Goal: Task Accomplishment & Management: Use online tool/utility

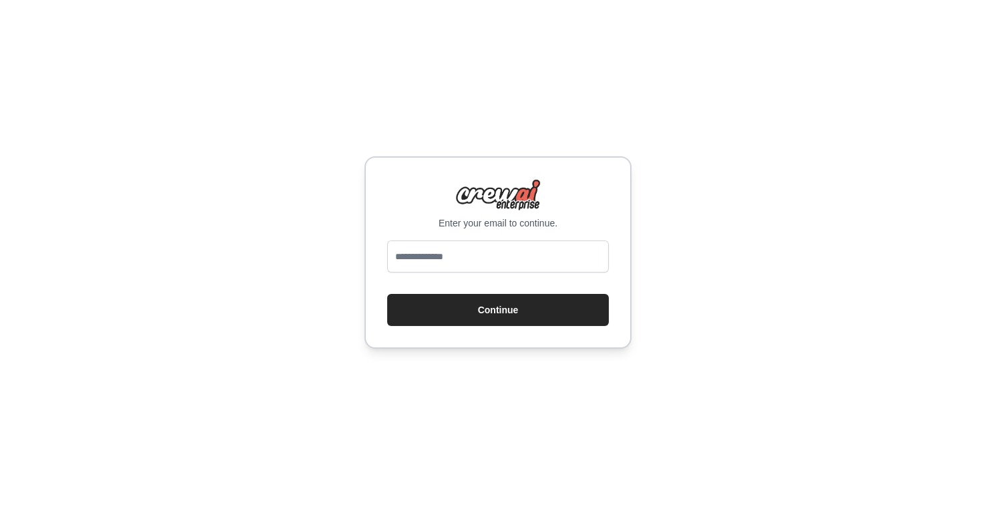
click at [519, 263] on input "email" at bounding box center [498, 256] width 222 height 32
type input "**********"
click at [530, 316] on button "Continue" at bounding box center [498, 310] width 222 height 32
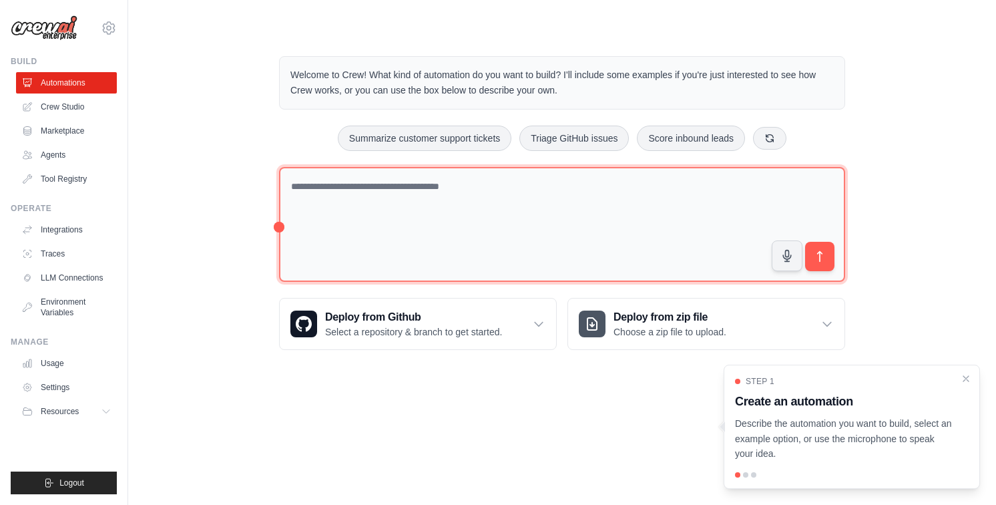
click at [420, 183] on textarea at bounding box center [562, 224] width 566 height 115
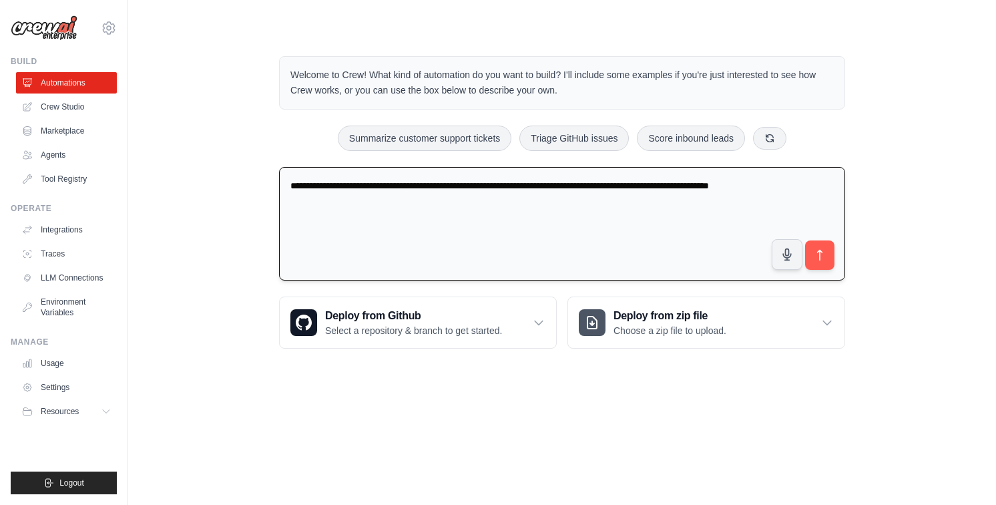
type textarea "**********"
click at [414, 316] on h3 "Deploy from Github" at bounding box center [413, 316] width 177 height 16
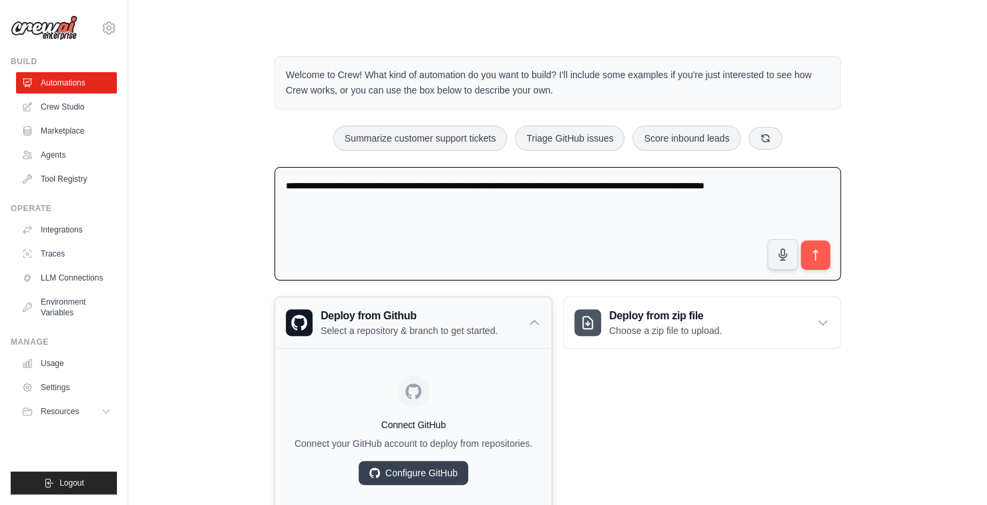
click at [414, 316] on h3 "Deploy from Github" at bounding box center [408, 316] width 177 height 16
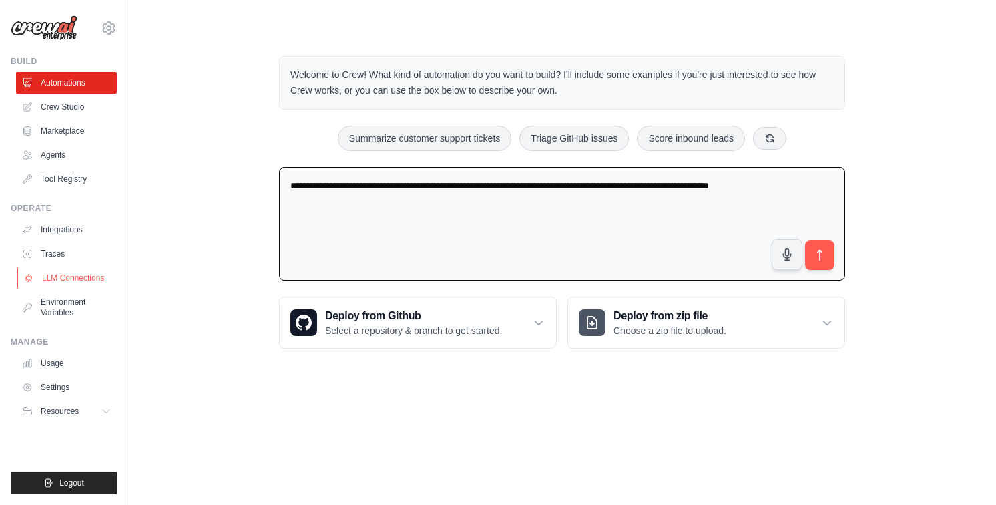
click at [93, 278] on link "LLM Connections" at bounding box center [67, 277] width 101 height 21
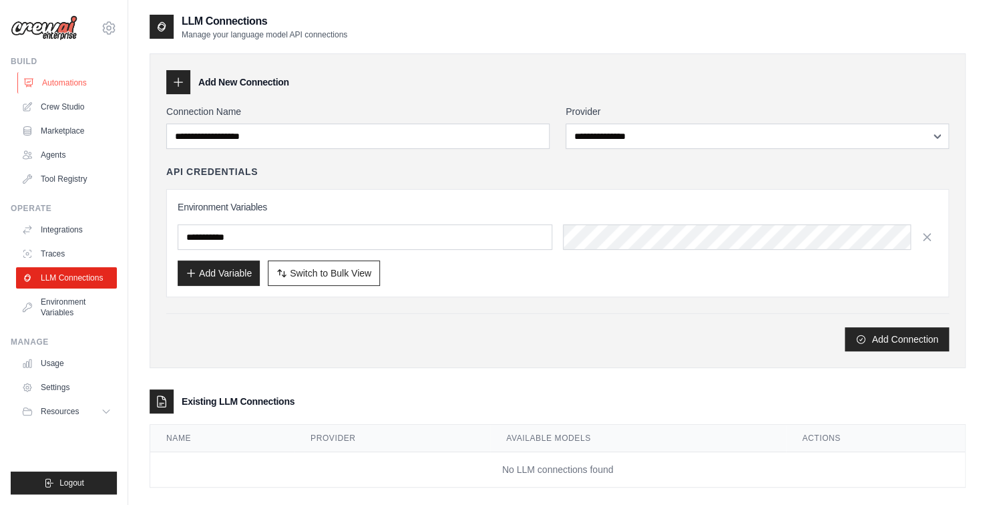
click at [56, 85] on link "Automations" at bounding box center [67, 82] width 101 height 21
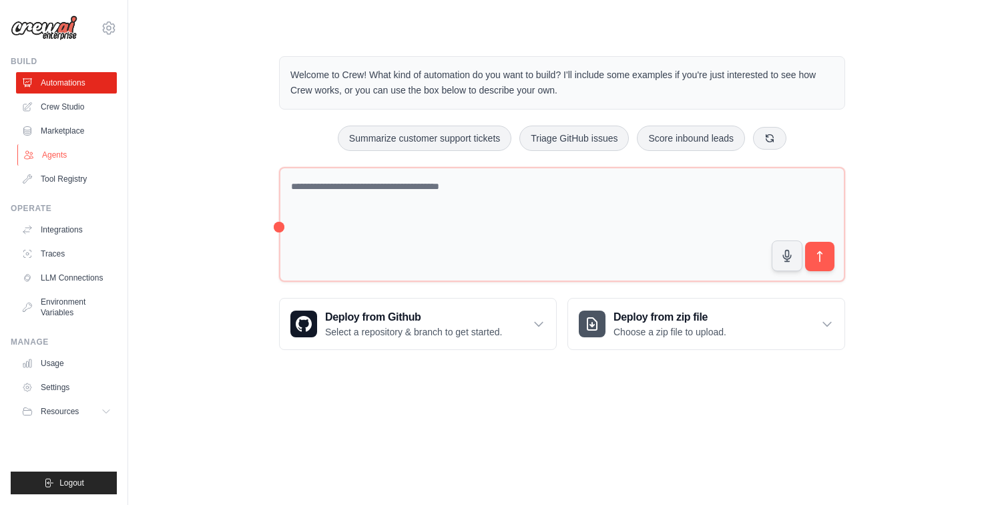
click at [61, 150] on link "Agents" at bounding box center [67, 154] width 101 height 21
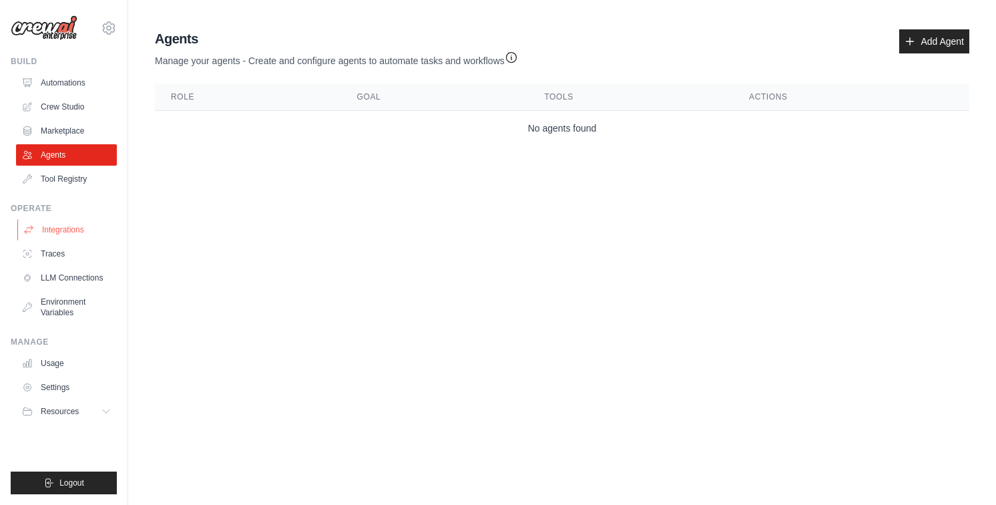
click at [66, 232] on link "Integrations" at bounding box center [67, 229] width 101 height 21
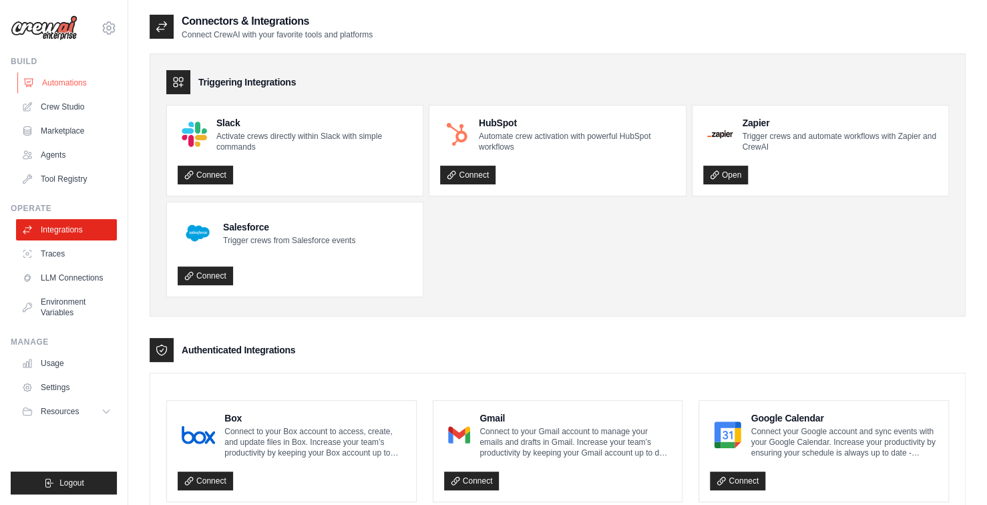
click at [82, 75] on link "Automations" at bounding box center [67, 82] width 101 height 21
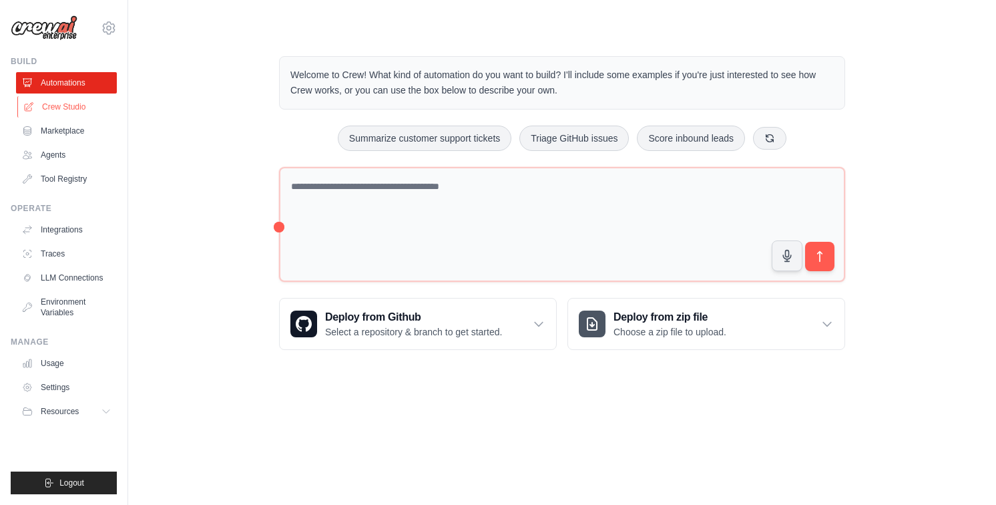
click at [53, 116] on link "Crew Studio" at bounding box center [67, 106] width 101 height 21
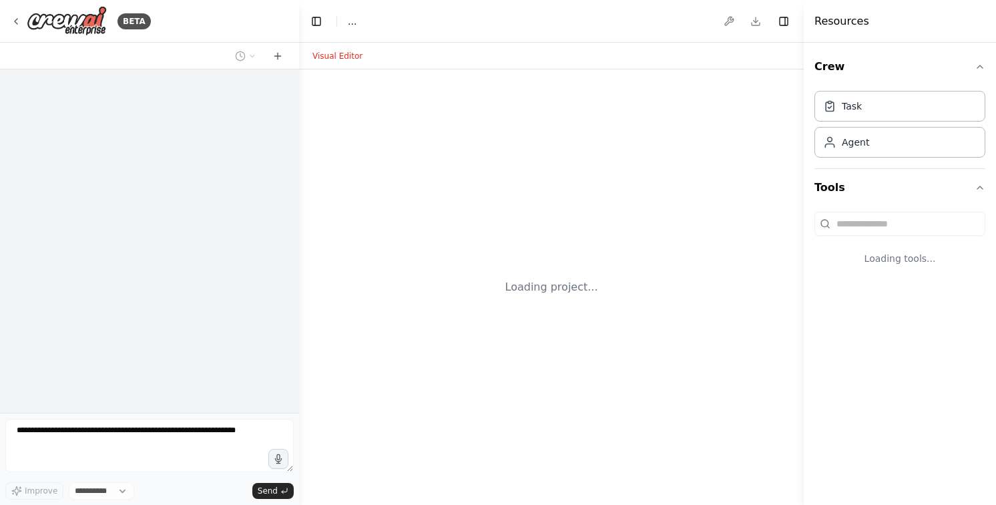
select select "****"
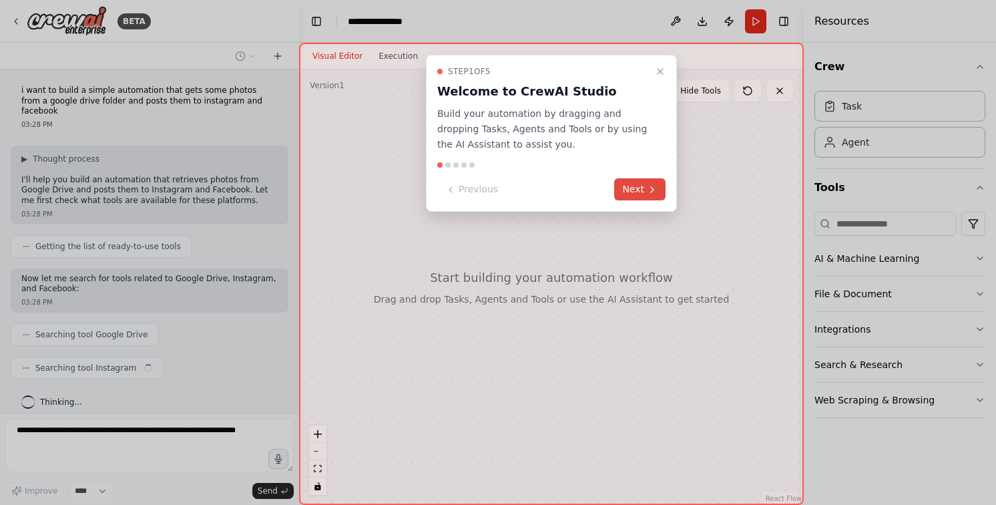
click at [647, 185] on icon at bounding box center [652, 189] width 11 height 11
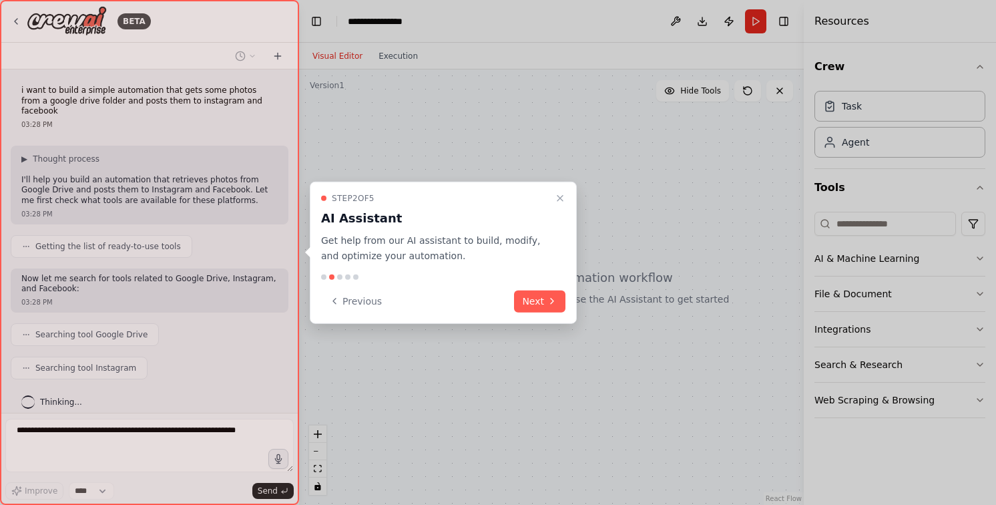
scroll to position [32, 0]
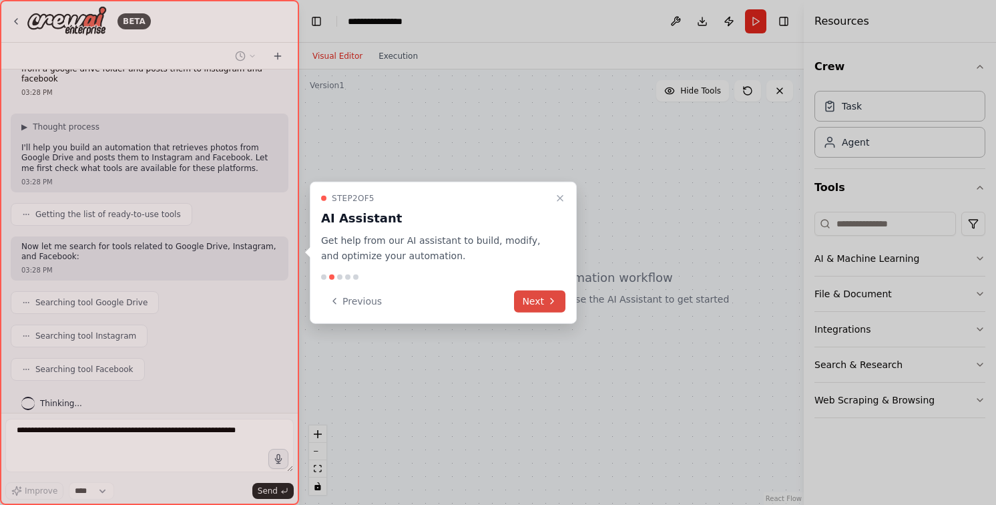
click at [532, 298] on button "Next" at bounding box center [539, 301] width 51 height 22
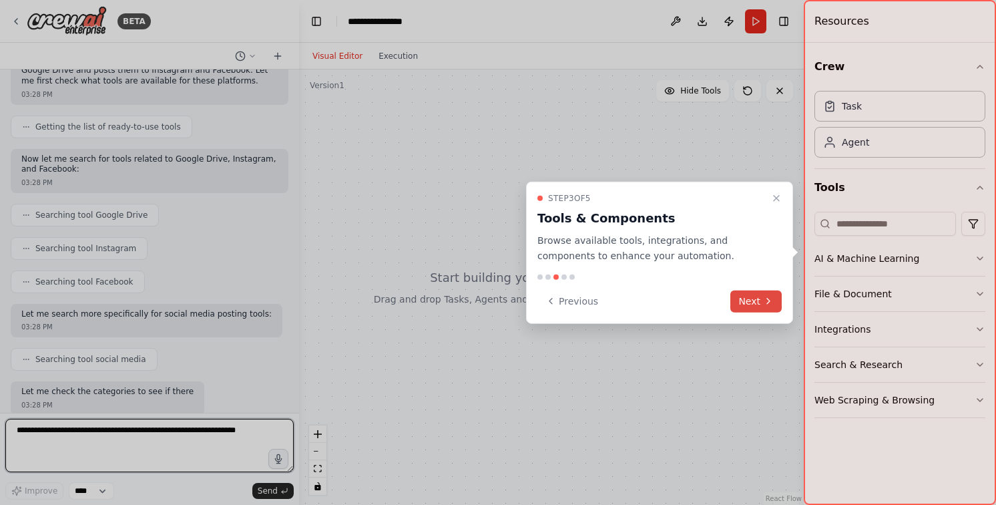
scroll to position [130, 0]
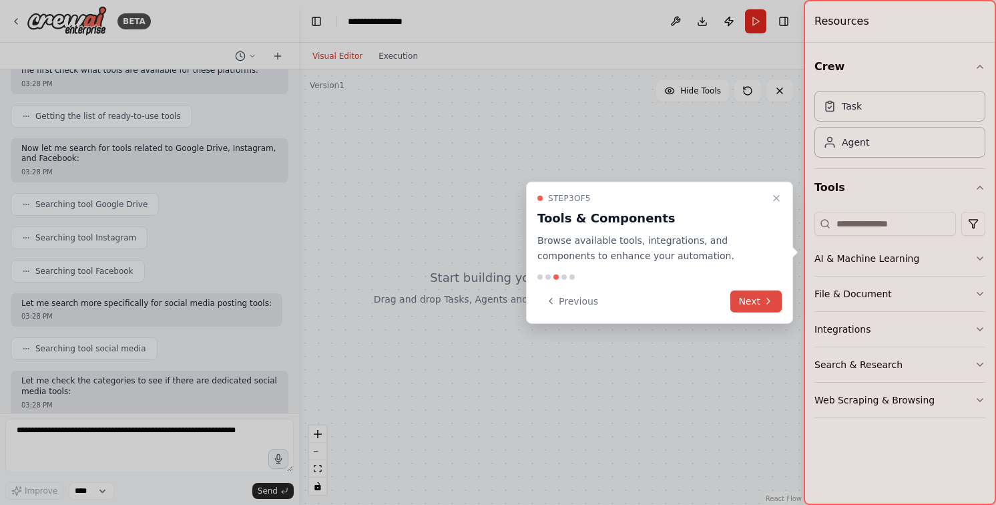
click at [756, 297] on button "Next" at bounding box center [755, 301] width 51 height 22
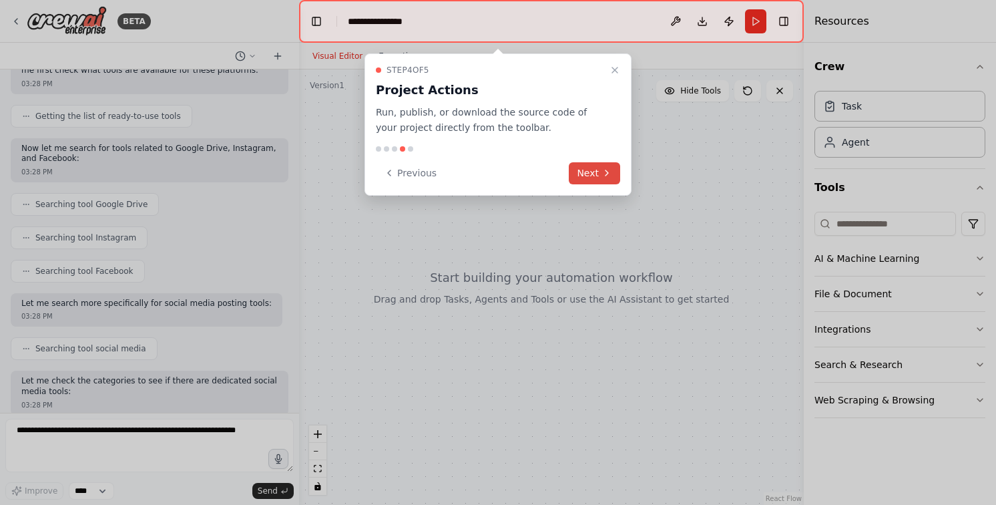
click at [594, 170] on button "Next" at bounding box center [594, 173] width 51 height 22
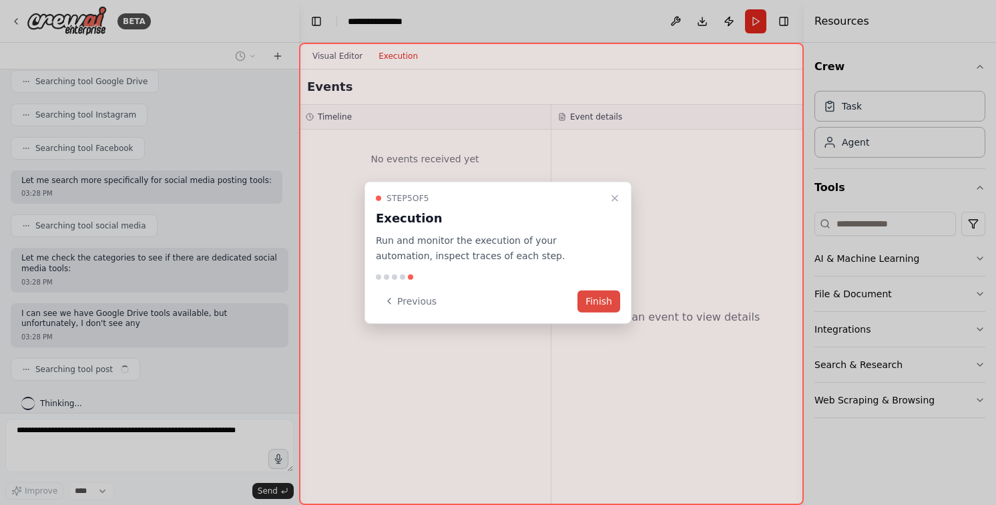
click at [597, 301] on button "Finish" at bounding box center [598, 301] width 43 height 22
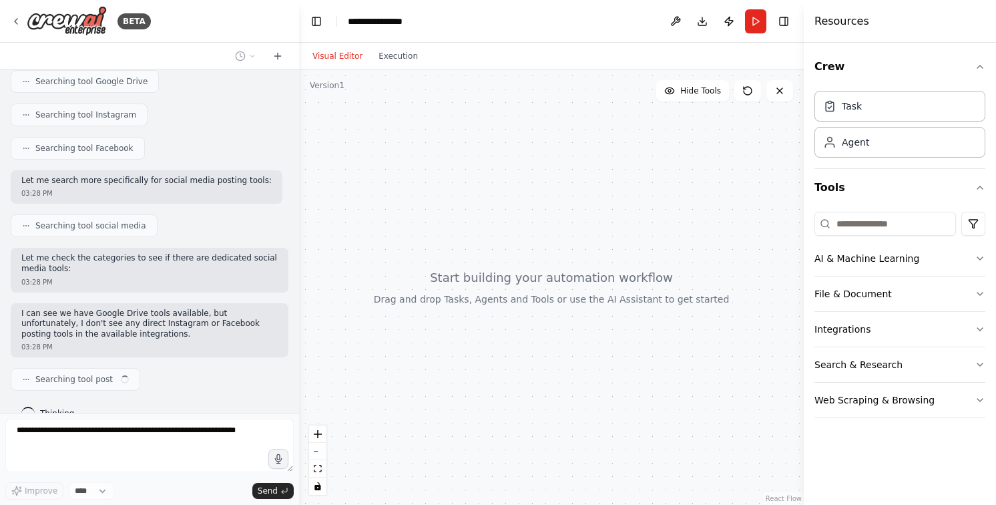
scroll to position [263, 0]
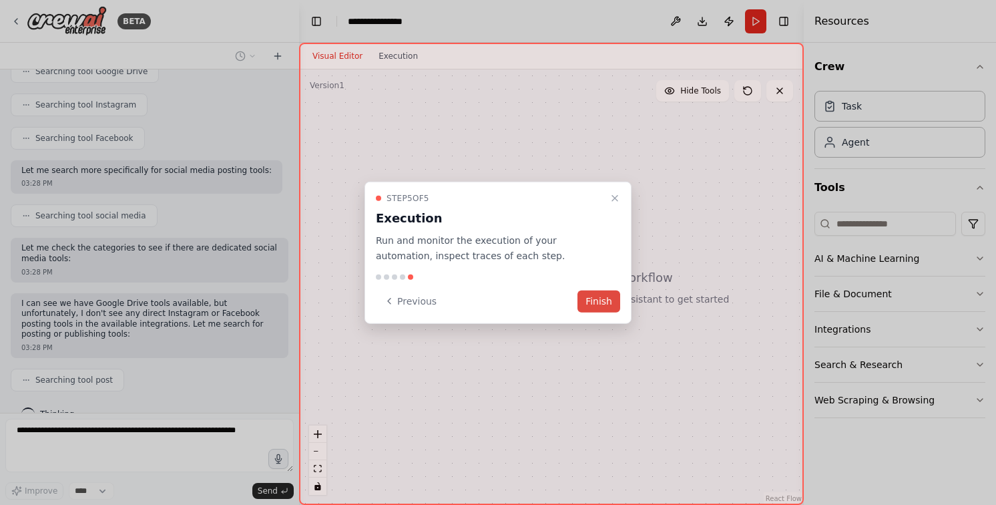
click at [596, 297] on button "Finish" at bounding box center [598, 301] width 43 height 22
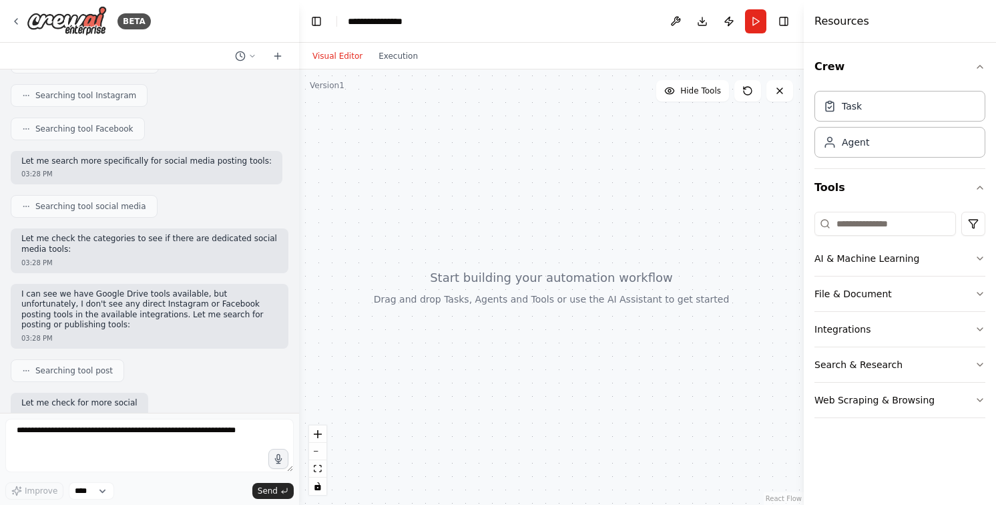
scroll to position [340, 0]
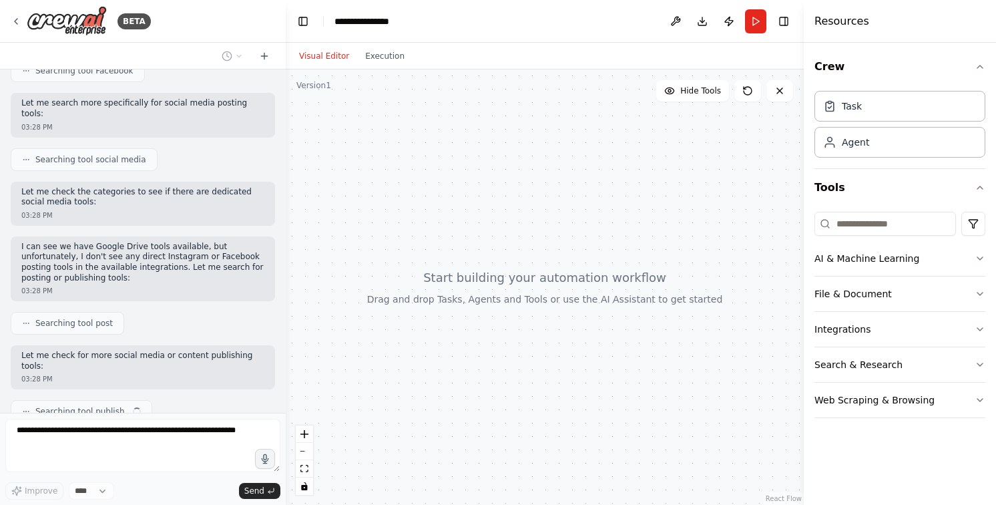
drag, startPoint x: 294, startPoint y: 266, endPoint x: 288, endPoint y: 148, distance: 118.3
click at [288, 148] on div "BETA i want to build a simple automation that gets some photos from a google dr…" at bounding box center [498, 252] width 996 height 505
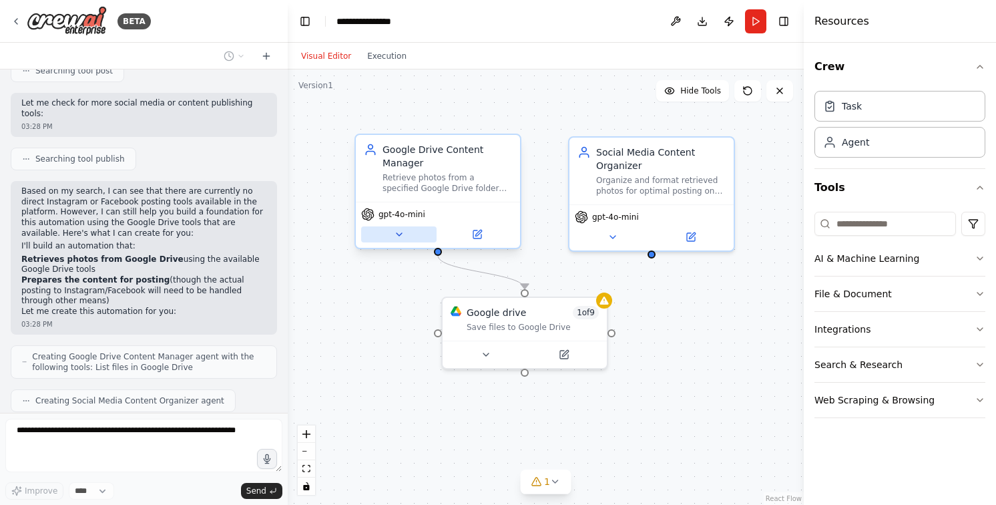
scroll to position [670, 0]
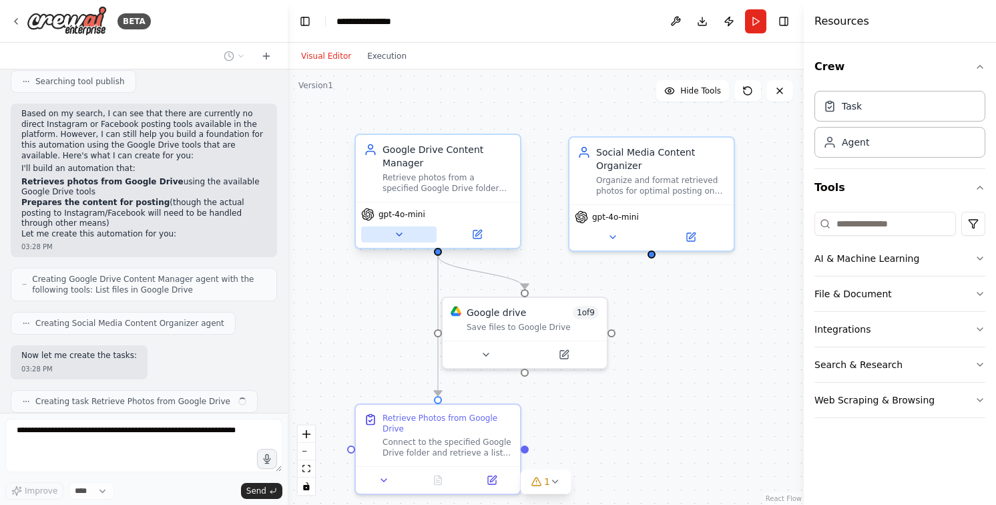
click at [400, 238] on icon at bounding box center [399, 234] width 11 height 11
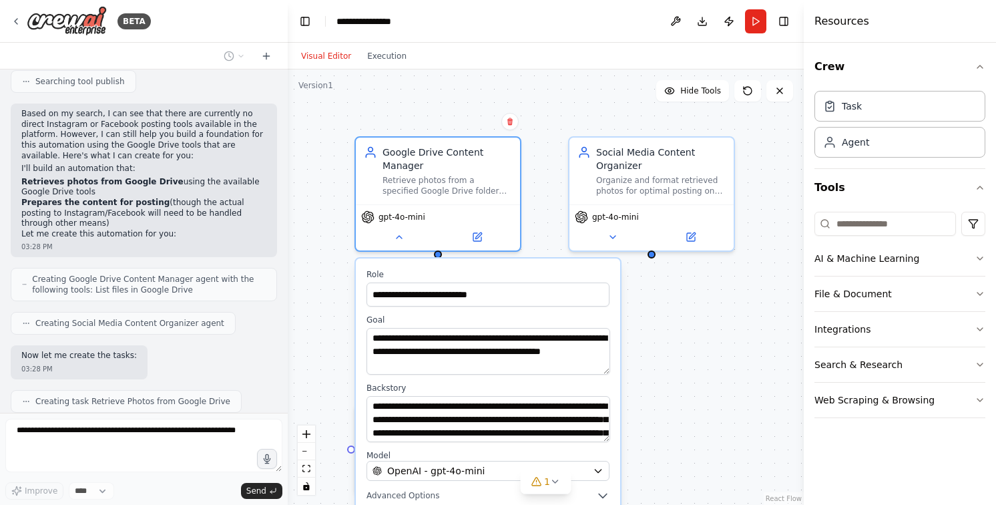
scroll to position [703, 0]
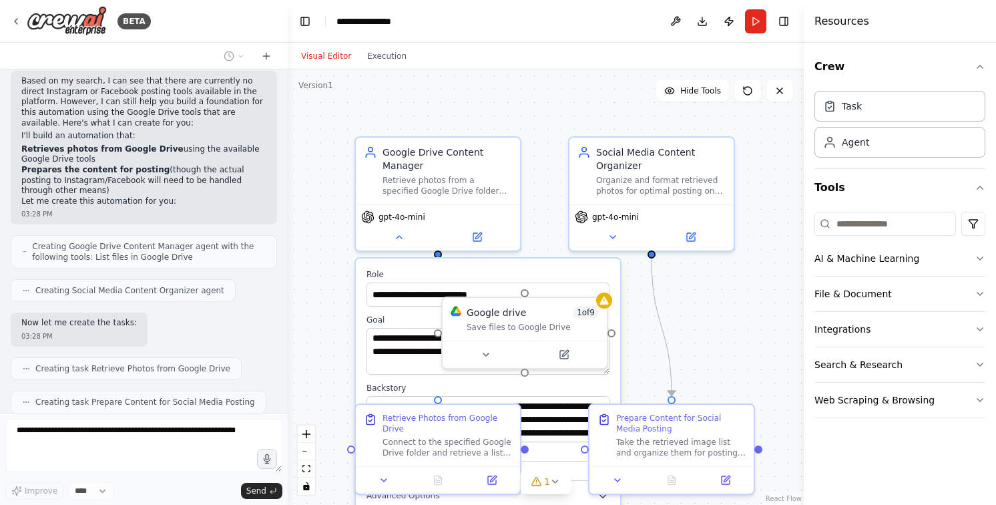
click at [700, 330] on div ".deletable-edge-delete-btn { width: 20px; height: 20px; border: 0px solid #ffff…" at bounding box center [546, 286] width 516 height 435
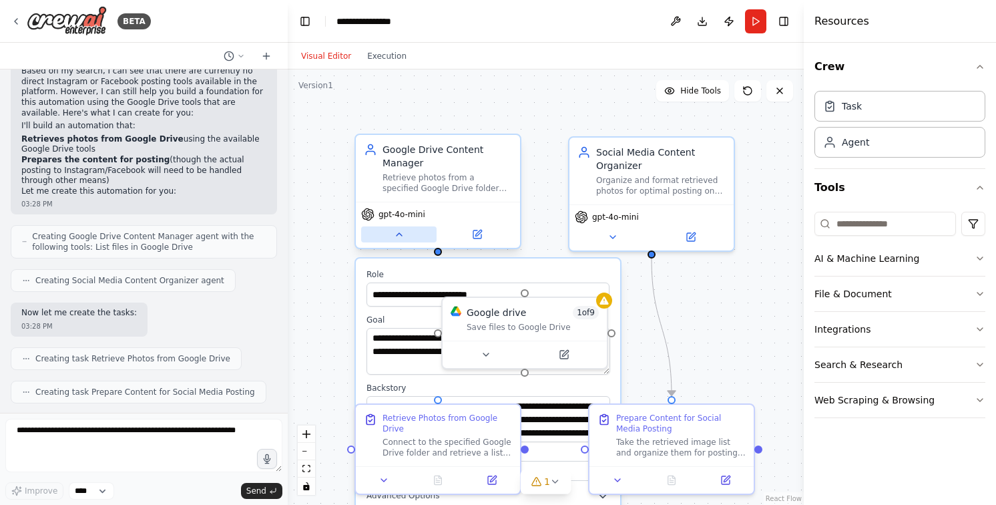
scroll to position [780, 0]
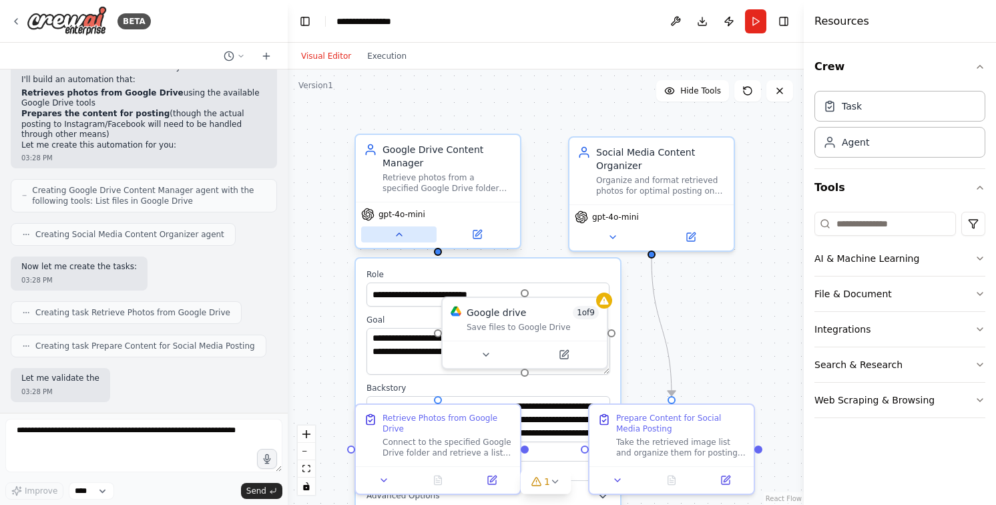
click at [402, 238] on icon at bounding box center [399, 234] width 11 height 11
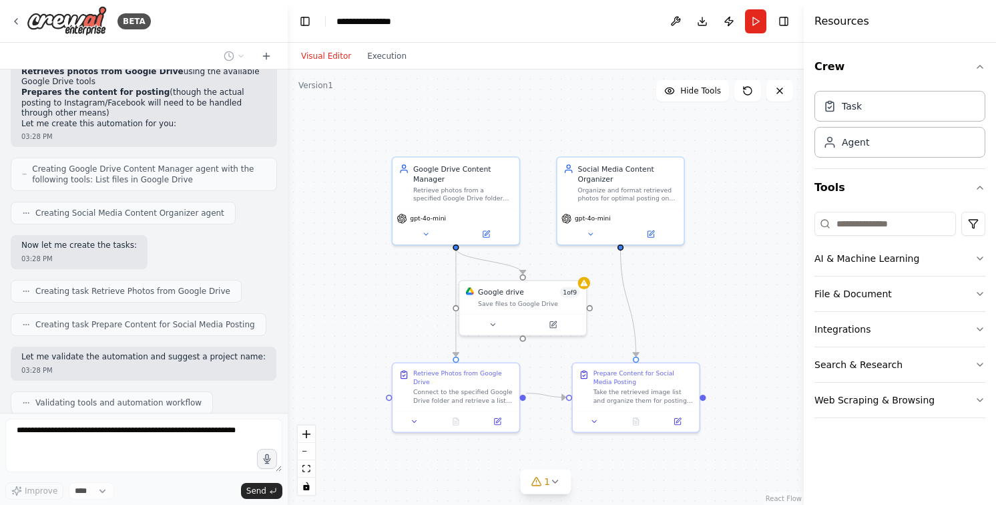
scroll to position [824, 0]
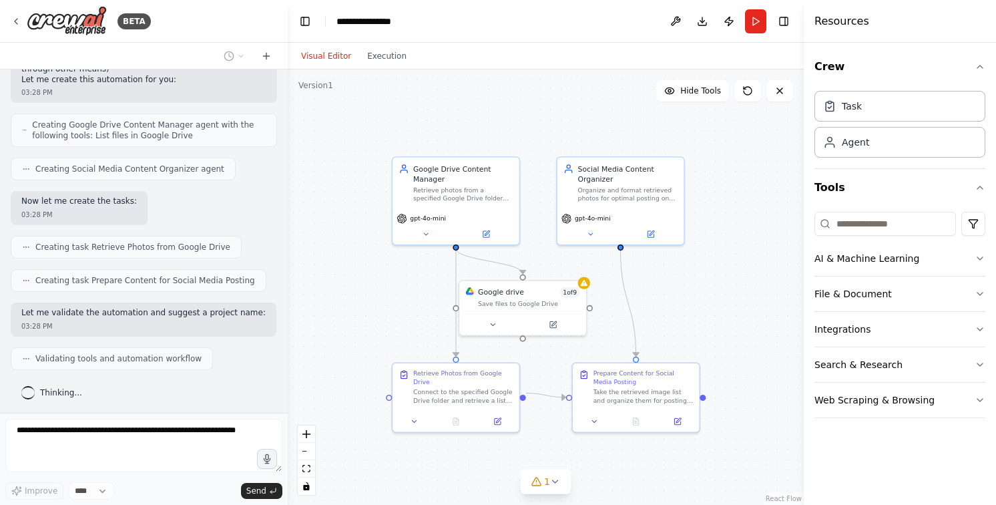
drag, startPoint x: 686, startPoint y: 304, endPoint x: 648, endPoint y: 276, distance: 47.7
click at [648, 276] on div ".deletable-edge-delete-btn { width: 20px; height: 20px; border: 0px solid #ffff…" at bounding box center [546, 286] width 516 height 435
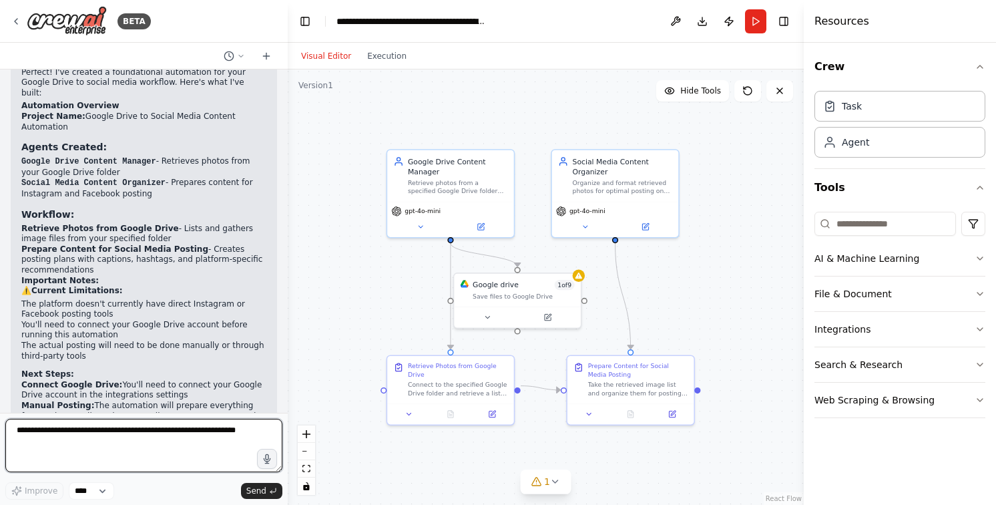
scroll to position [1189, 0]
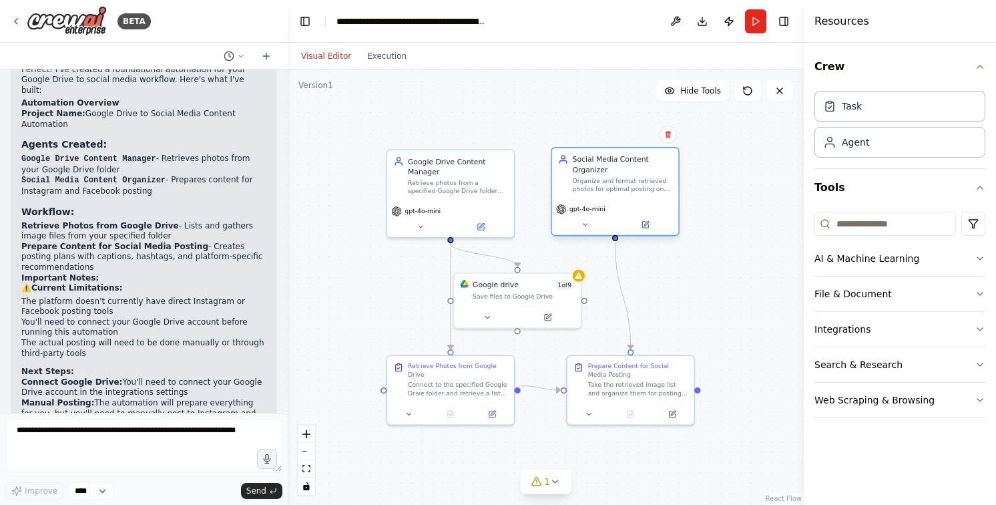
click at [607, 172] on div "Social Media Content Organizer Organize and format retrieved photos for optimal…" at bounding box center [622, 173] width 99 height 39
click at [706, 305] on div ".deletable-edge-delete-btn { width: 20px; height: 20px; border: 0px solid #ffff…" at bounding box center [546, 286] width 516 height 435
click at [445, 177] on div "Retrieve photos from a specified Google Drive folder and prepare them for socia…" at bounding box center [457, 185] width 99 height 17
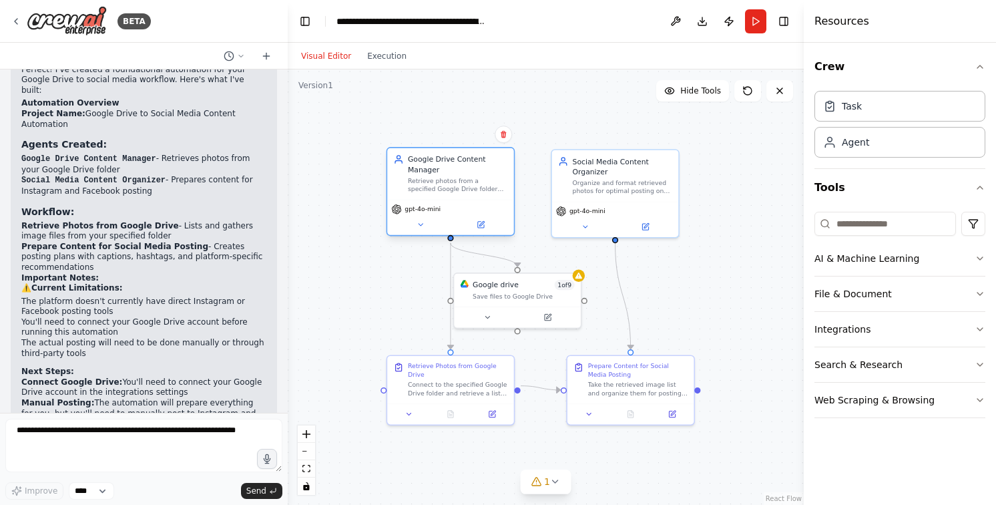
click at [445, 177] on div "Retrieve photos from a specified Google Drive folder and prepare them for socia…" at bounding box center [457, 185] width 99 height 17
click at [882, 100] on div "Task" at bounding box center [899, 105] width 171 height 31
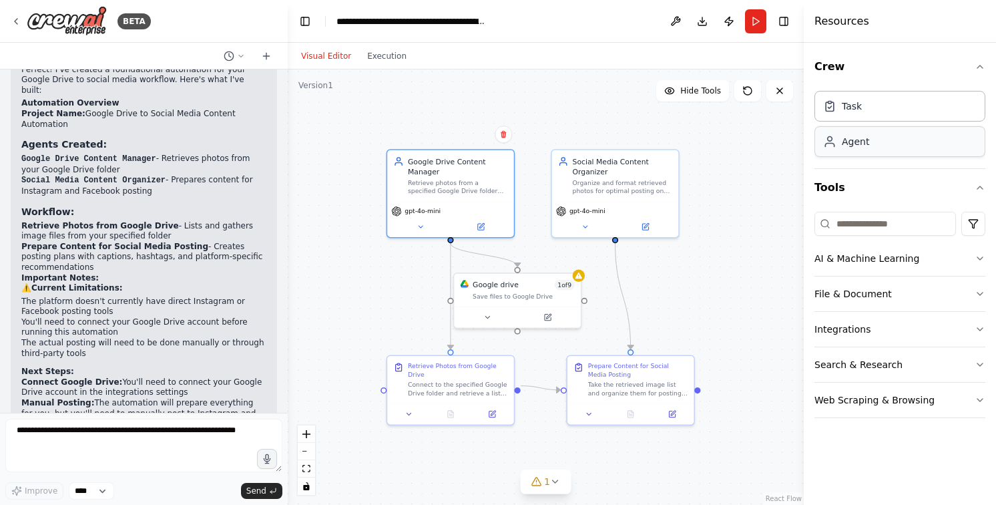
click at [874, 141] on div "Agent" at bounding box center [899, 141] width 171 height 31
click at [876, 105] on div "Task" at bounding box center [899, 105] width 171 height 31
click at [942, 57] on button "Crew" at bounding box center [899, 66] width 171 height 37
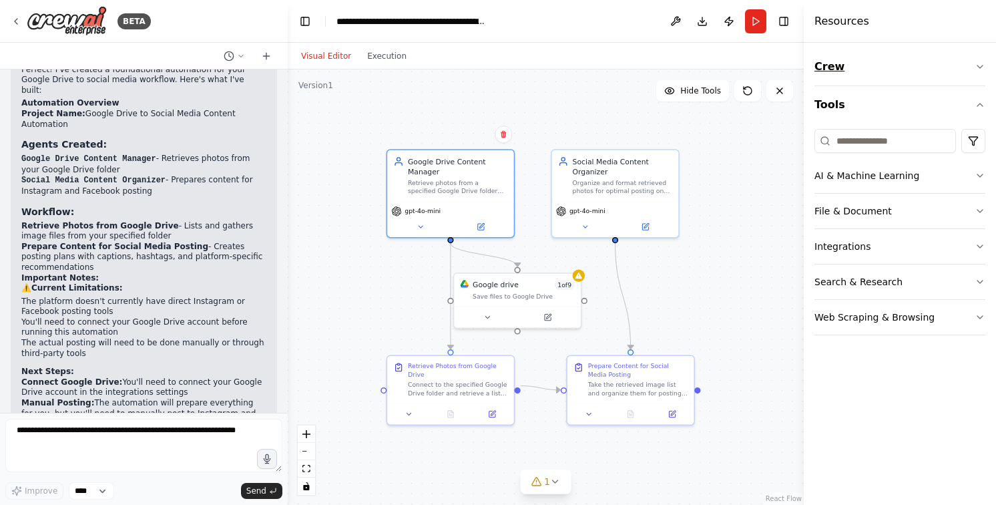
click at [962, 59] on button "Crew" at bounding box center [899, 66] width 171 height 37
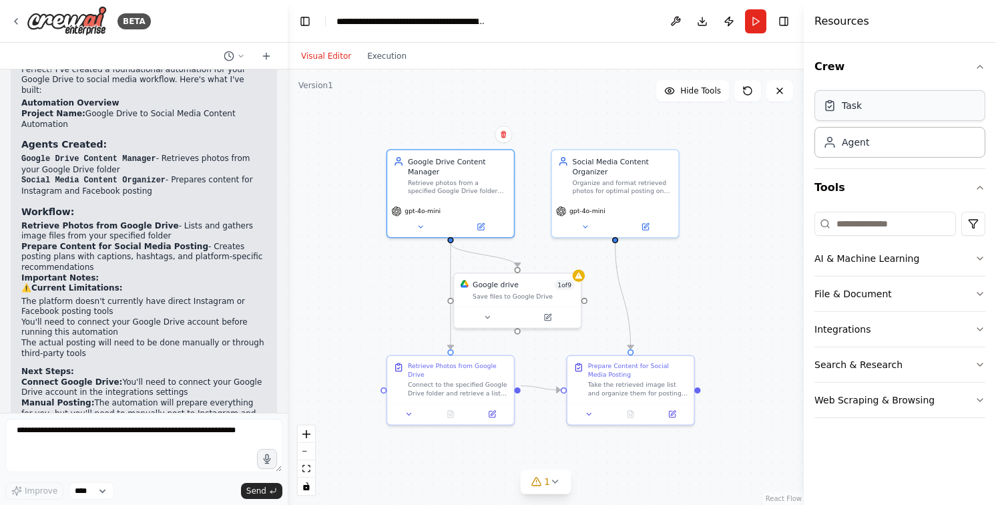
click at [868, 104] on div "Task" at bounding box center [899, 105] width 171 height 31
click at [858, 151] on div "Agent" at bounding box center [899, 141] width 171 height 31
drag, startPoint x: 858, startPoint y: 151, endPoint x: 749, endPoint y: 176, distance: 111.6
click at [749, 176] on div "BETA i want to build a simple automation that gets some photos from a google dr…" at bounding box center [498, 252] width 996 height 505
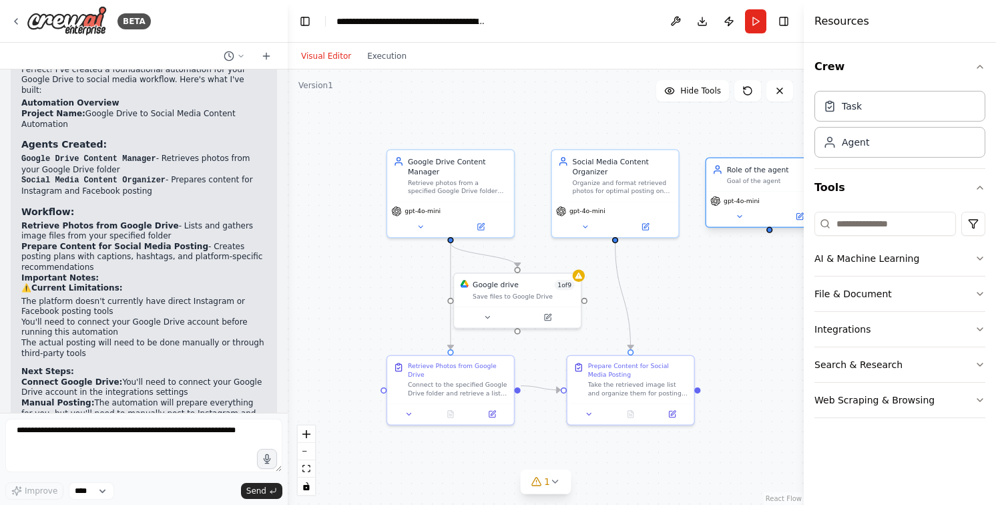
drag, startPoint x: 774, startPoint y: 198, endPoint x: 734, endPoint y: 173, distance: 47.4
click at [734, 173] on div "Role of the agent Goal of the agent" at bounding box center [776, 174] width 99 height 21
drag, startPoint x: 756, startPoint y: 181, endPoint x: 722, endPoint y: 141, distance: 52.6
click at [722, 166] on div "Goal of the agent" at bounding box center [765, 170] width 99 height 8
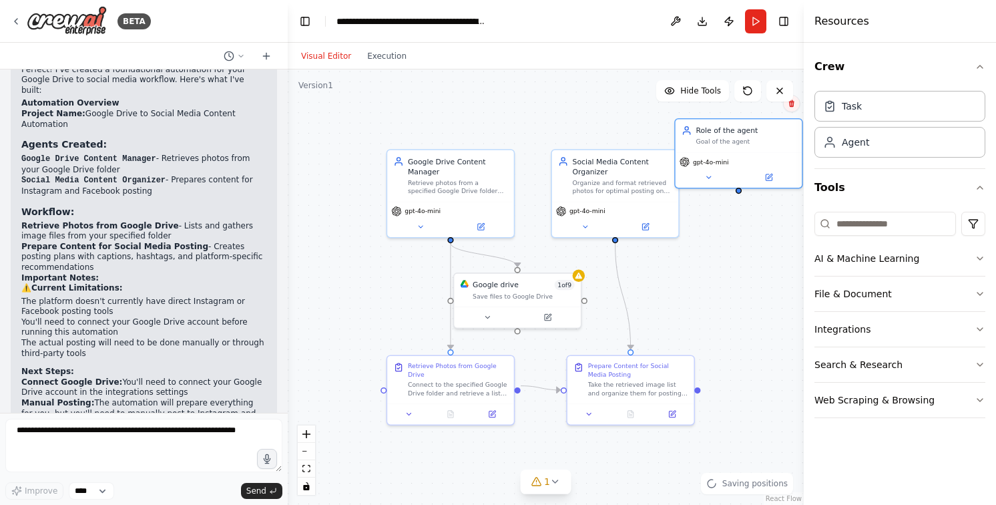
click at [794, 107] on icon at bounding box center [792, 103] width 8 height 8
click at [766, 106] on button "Confirm" at bounding box center [753, 103] width 47 height 16
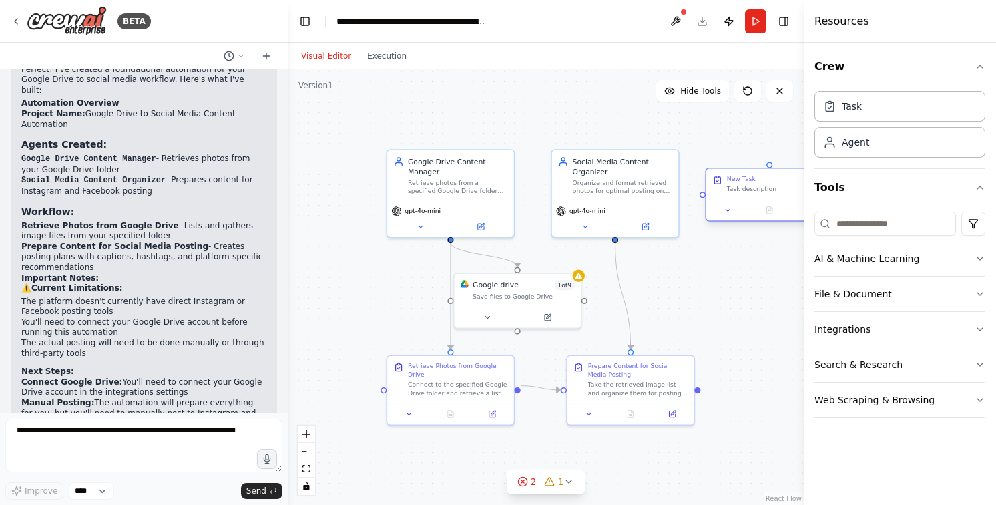
drag, startPoint x: 778, startPoint y: 206, endPoint x: 737, endPoint y: 182, distance: 47.3
click at [737, 182] on div "New Task Task description" at bounding box center [776, 184] width 99 height 19
drag, startPoint x: 772, startPoint y: 185, endPoint x: 747, endPoint y: 174, distance: 26.9
click at [747, 185] on div "Task description" at bounding box center [755, 189] width 99 height 8
click at [792, 150] on button at bounding box center [791, 145] width 17 height 17
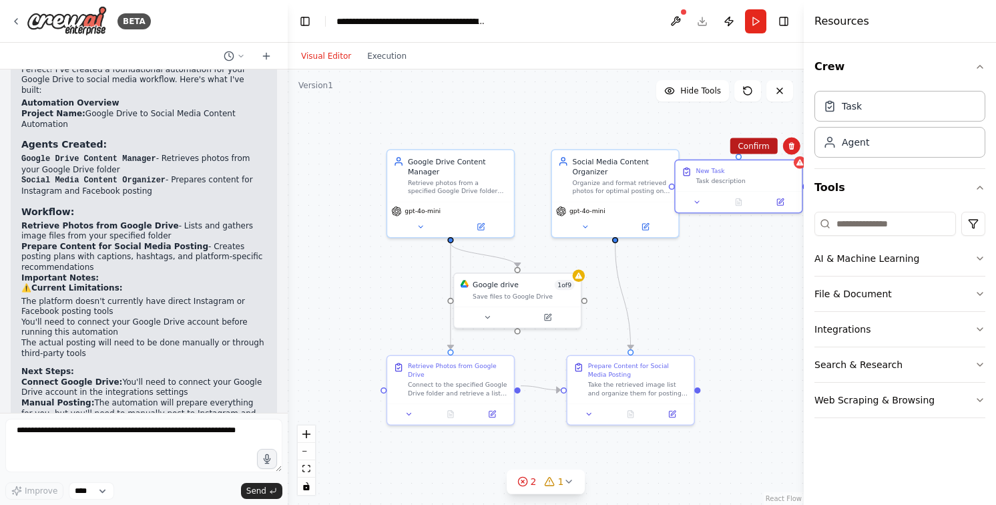
click at [760, 151] on button "Confirm" at bounding box center [753, 146] width 47 height 16
click at [872, 188] on button "Tools" at bounding box center [899, 187] width 171 height 37
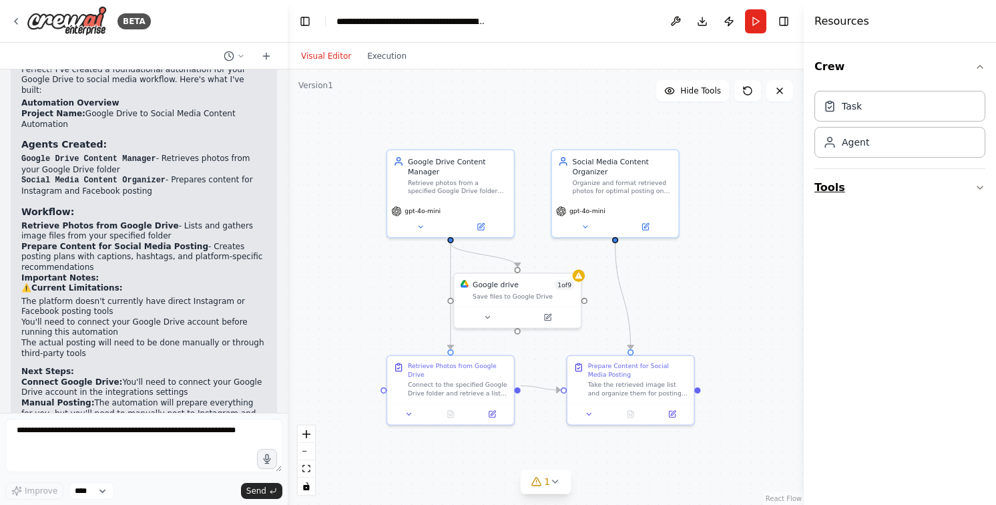
click at [872, 188] on button "Tools" at bounding box center [899, 187] width 171 height 37
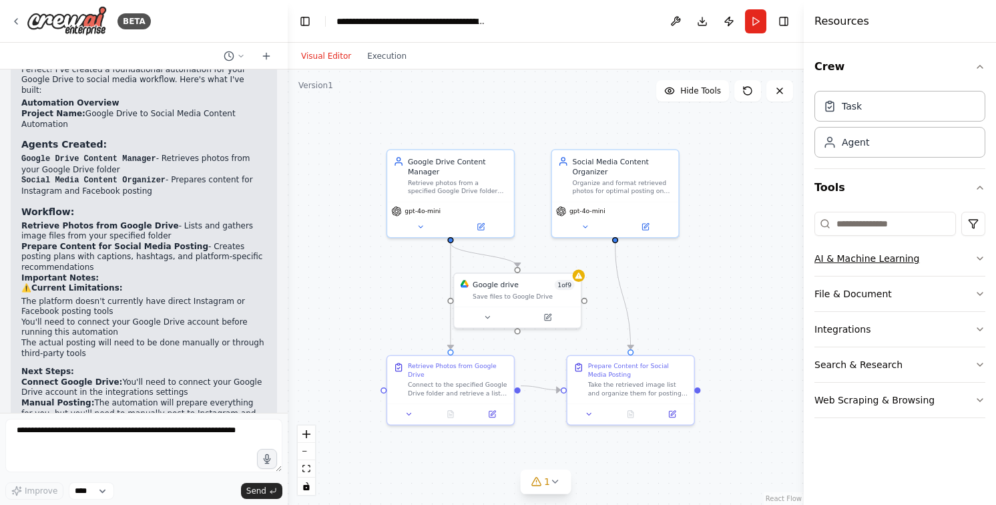
click at [862, 254] on button "AI & Machine Learning" at bounding box center [899, 258] width 171 height 35
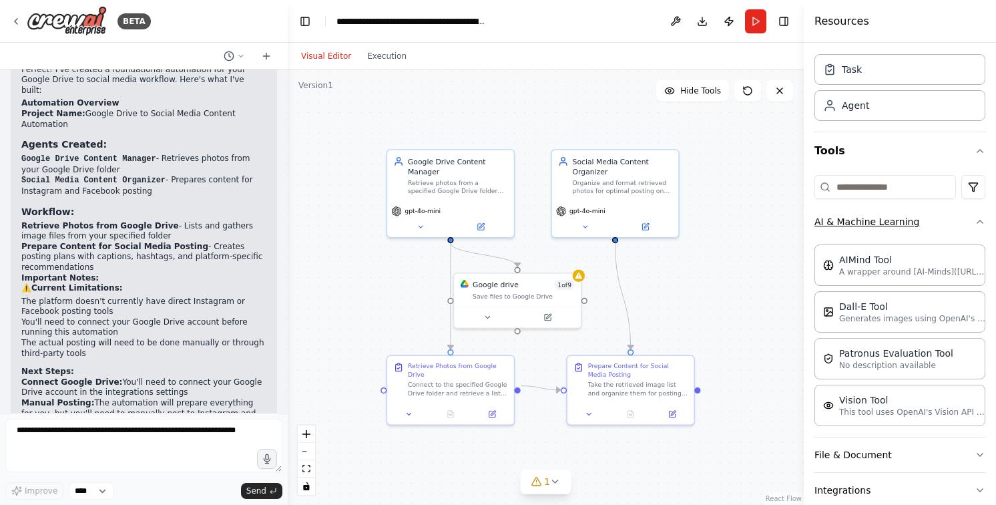
scroll to position [47, 0]
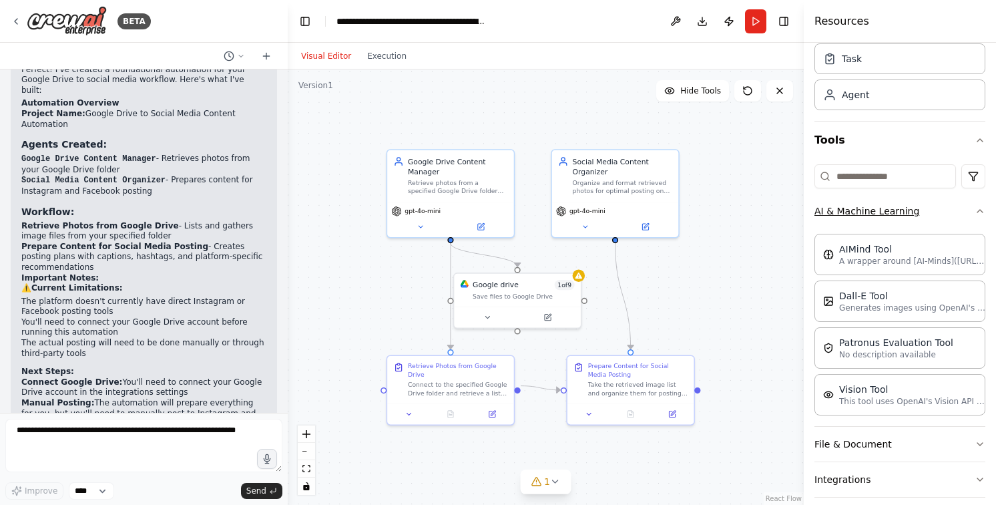
click at [921, 214] on button "AI & Machine Learning" at bounding box center [899, 211] width 171 height 35
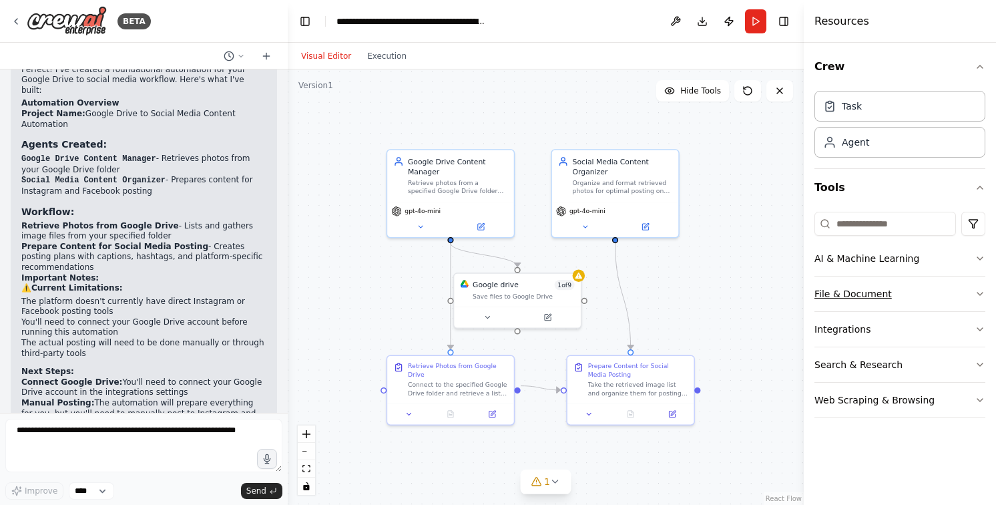
click at [869, 305] on button "File & Document" at bounding box center [899, 293] width 171 height 35
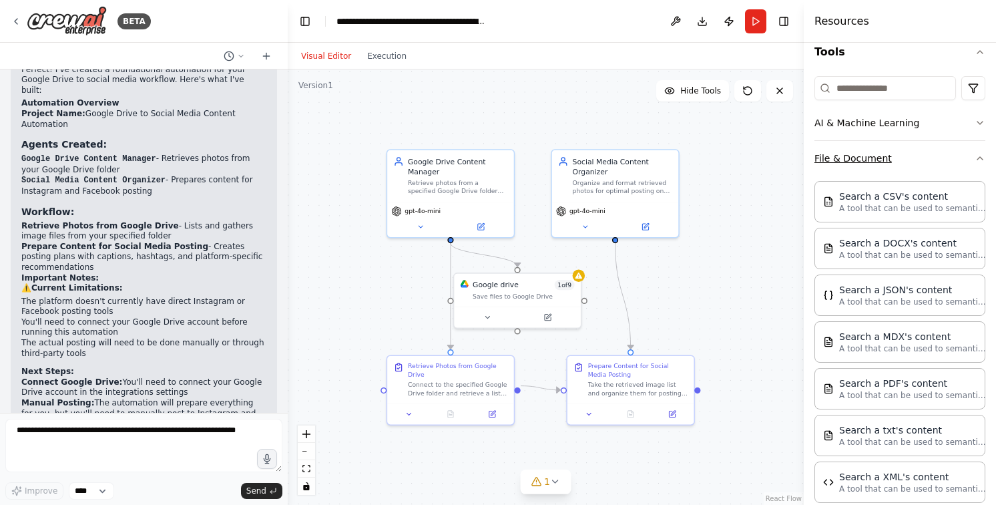
scroll to position [135, 0]
click at [892, 162] on button "File & Document" at bounding box center [899, 159] width 171 height 35
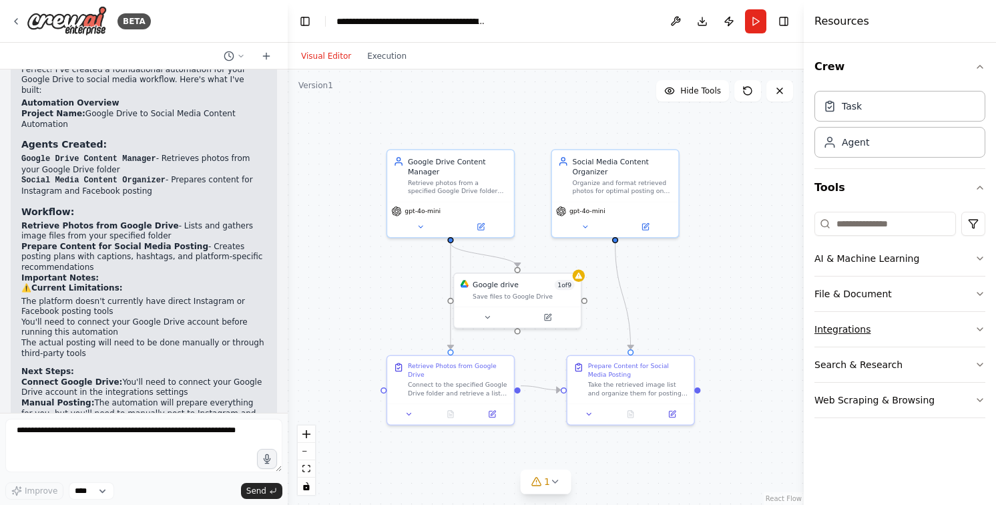
click at [876, 329] on button "Integrations" at bounding box center [899, 329] width 171 height 35
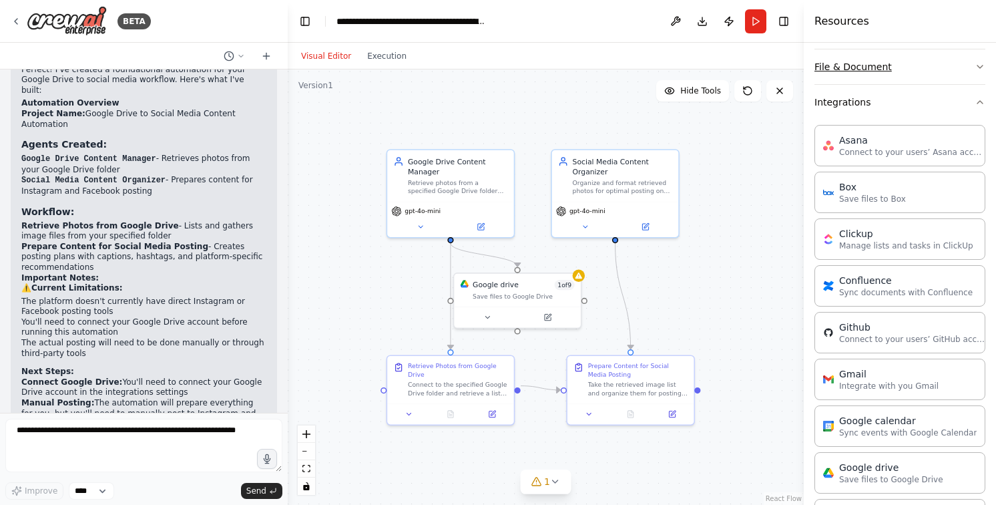
scroll to position [227, 0]
click at [884, 105] on button "Integrations" at bounding box center [899, 102] width 171 height 35
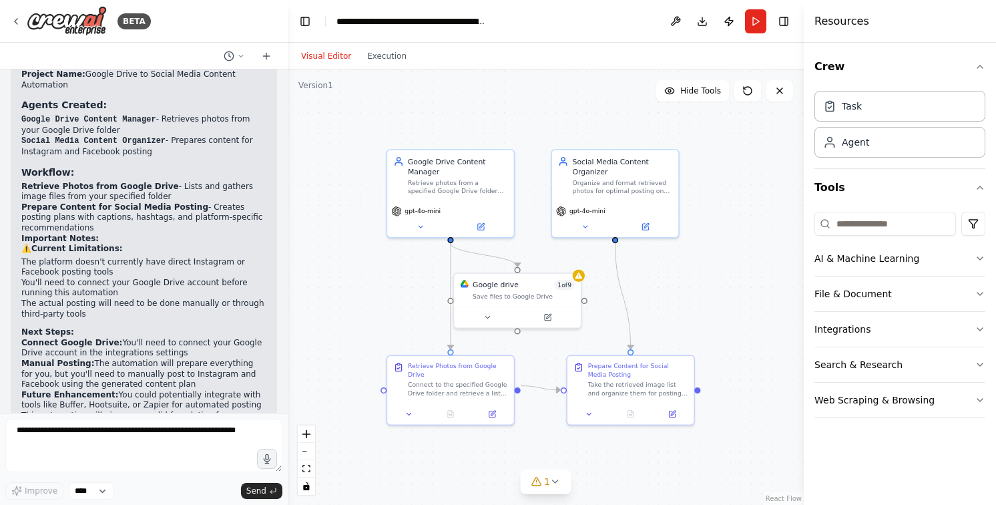
scroll to position [1229, 0]
click at [430, 174] on div "Google Drive Content Manager Retrieve photos from a specified Google Drive fold…" at bounding box center [457, 173] width 99 height 39
click at [429, 174] on div "Google Drive Content Manager Retrieve photos from a specified Google Drive fold…" at bounding box center [457, 173] width 99 height 39
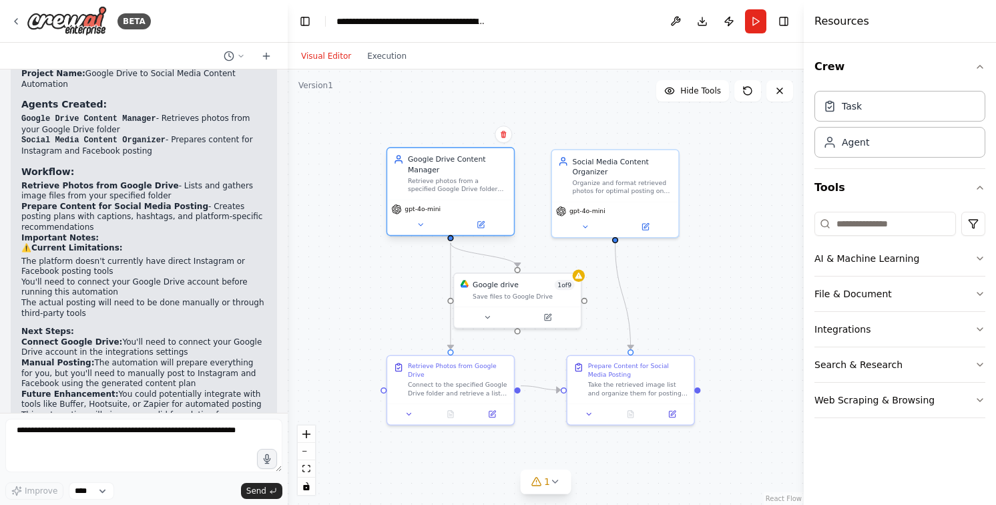
click at [429, 174] on div "Google Drive Content Manager Retrieve photos from a specified Google Drive fold…" at bounding box center [457, 173] width 99 height 39
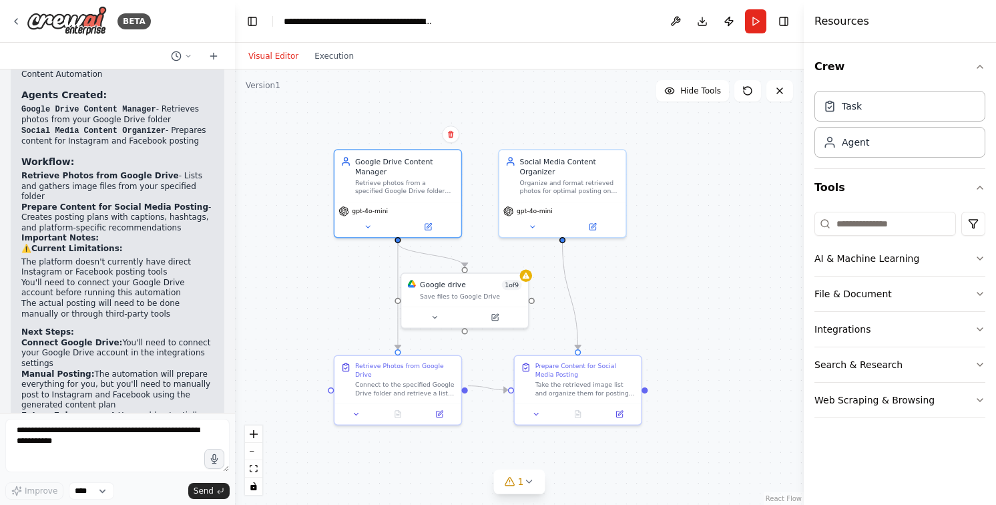
scroll to position [1366, 0]
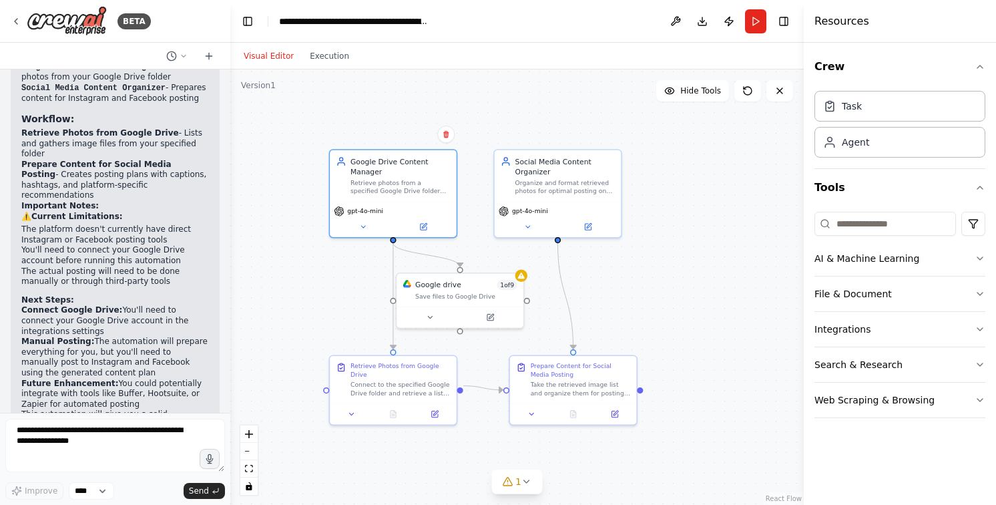
drag, startPoint x: 286, startPoint y: 116, endPoint x: 230, endPoint y: 119, distance: 56.1
click at [230, 119] on div "BETA i want to build a simple automation that gets some photos from a google dr…" at bounding box center [498, 252] width 996 height 505
click at [518, 477] on span "1" at bounding box center [518, 481] width 6 height 13
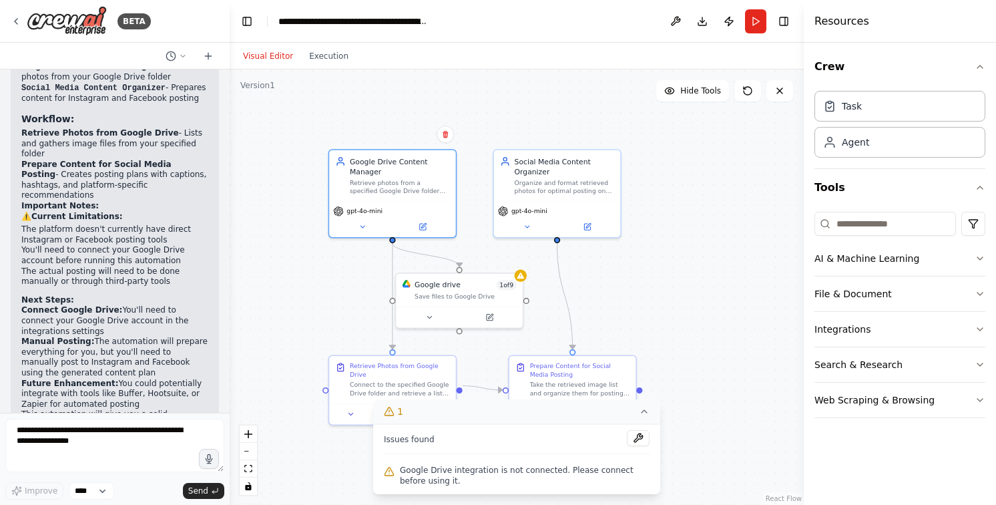
click at [651, 415] on button "1" at bounding box center [516, 411] width 287 height 25
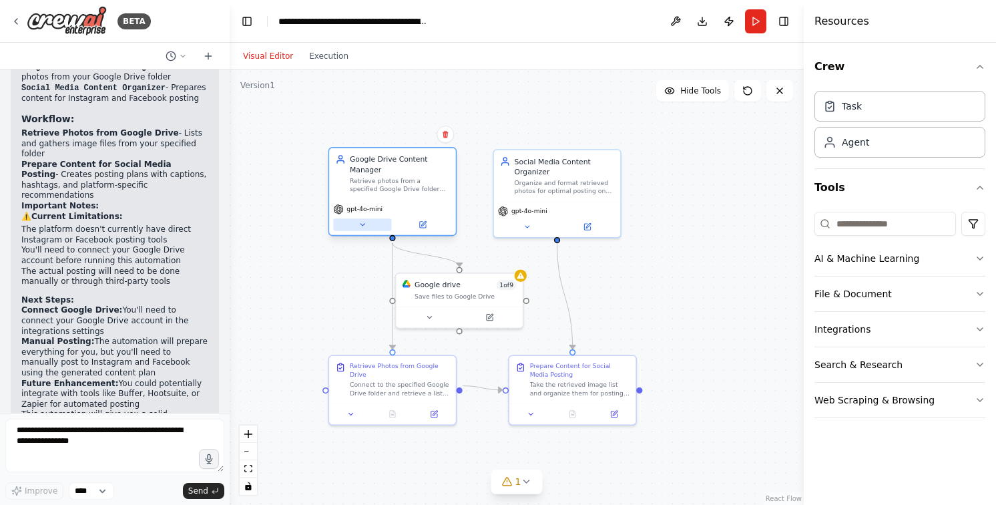
click at [363, 226] on icon at bounding box center [362, 224] width 8 height 8
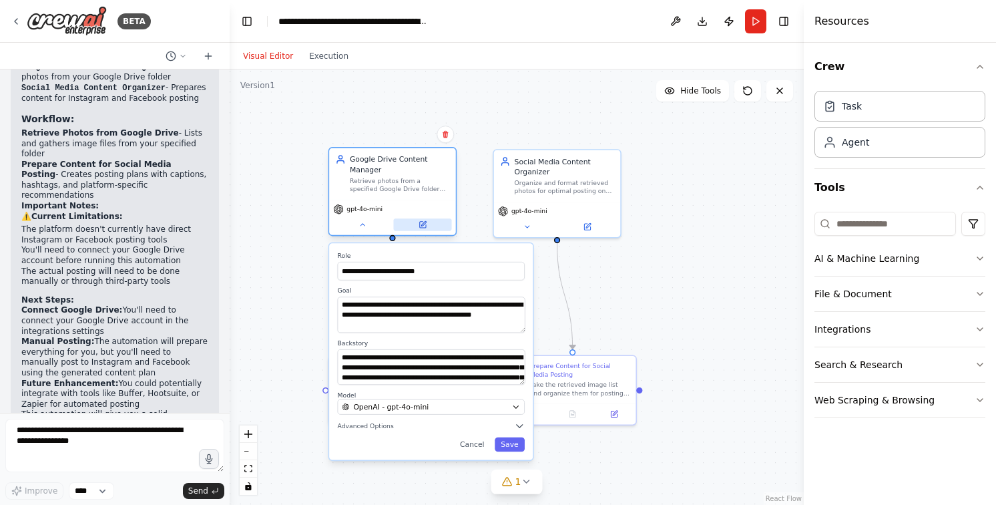
click at [417, 222] on button at bounding box center [422, 224] width 58 height 12
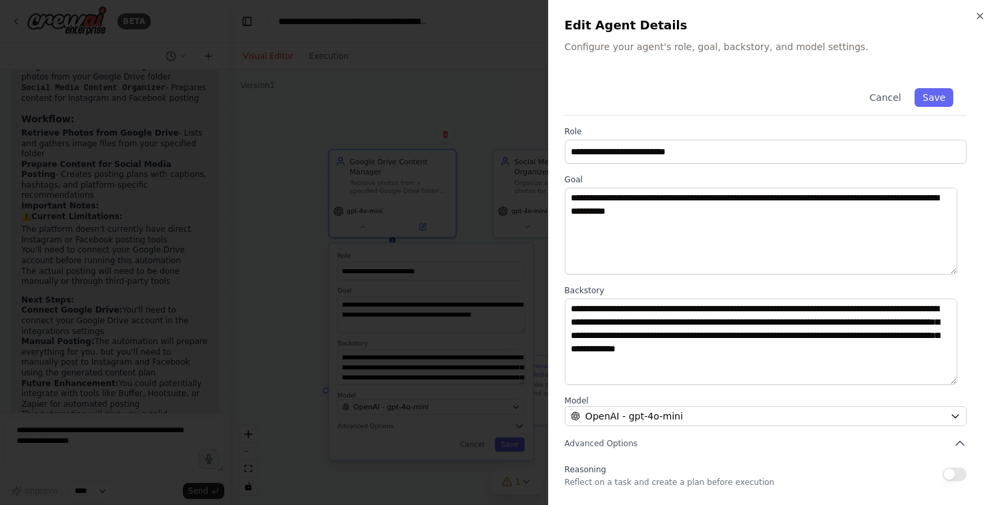
click at [460, 201] on div at bounding box center [498, 252] width 996 height 505
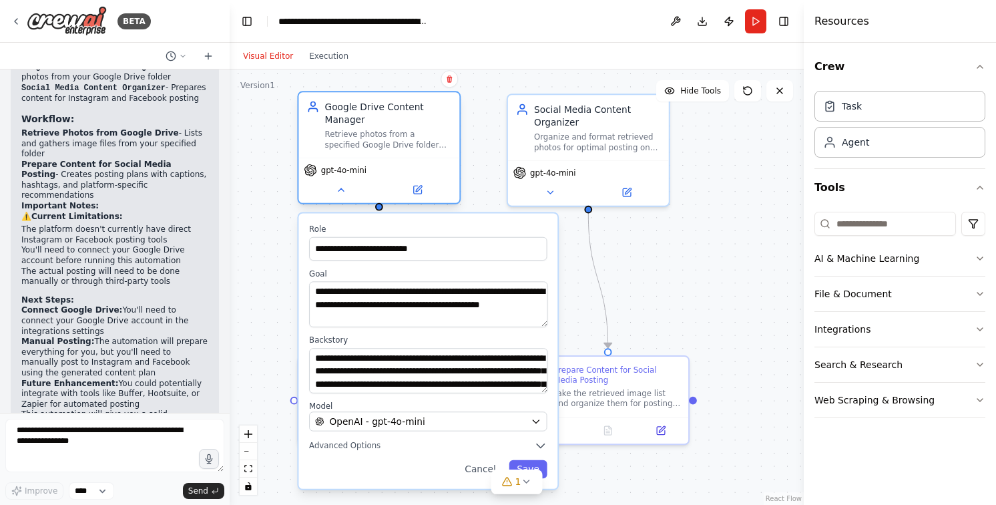
click at [423, 199] on div "gpt-4o-mini" at bounding box center [378, 180] width 161 height 45
click at [344, 194] on icon at bounding box center [341, 189] width 11 height 11
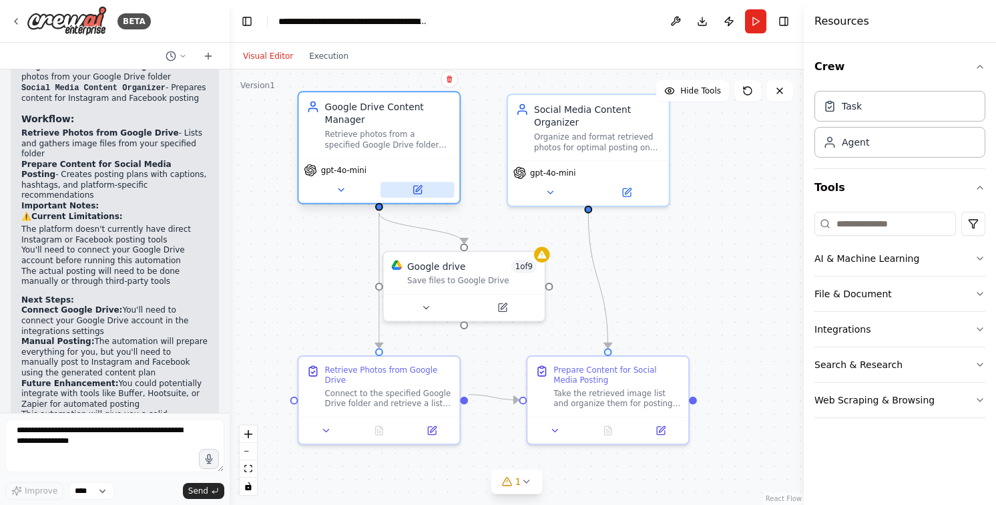
click at [401, 187] on button at bounding box center [417, 190] width 74 height 16
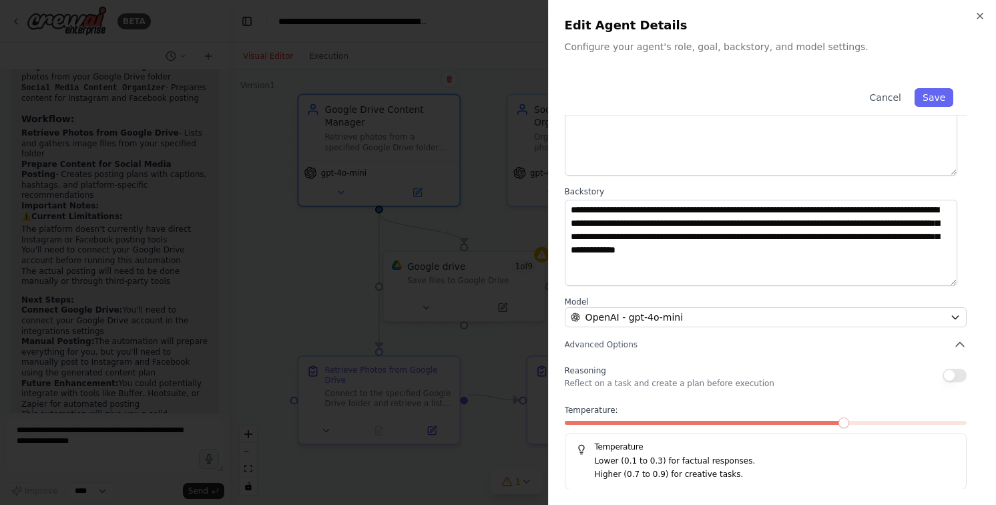
scroll to position [0, 0]
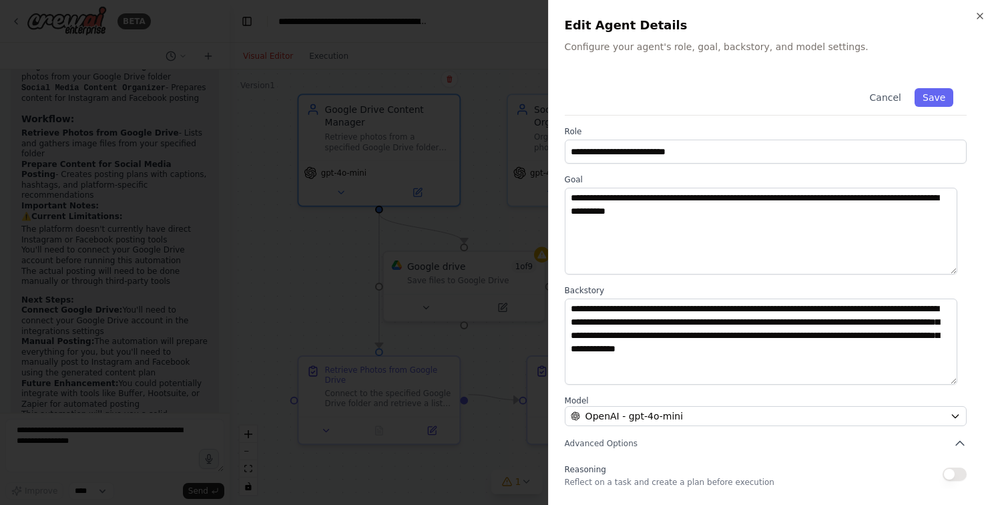
click at [489, 164] on div at bounding box center [498, 252] width 996 height 505
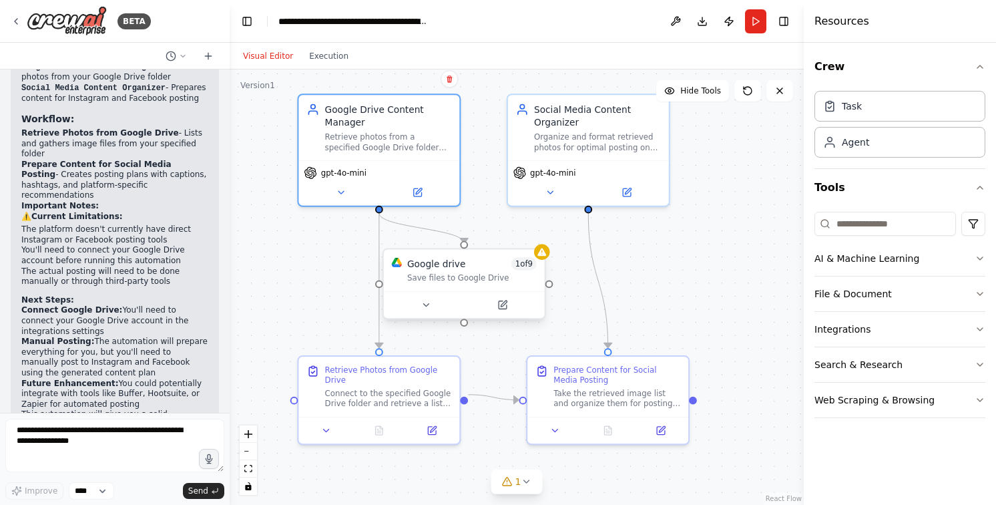
click at [457, 270] on div "Google drive" at bounding box center [436, 263] width 58 height 13
click at [505, 305] on icon at bounding box center [503, 305] width 8 height 8
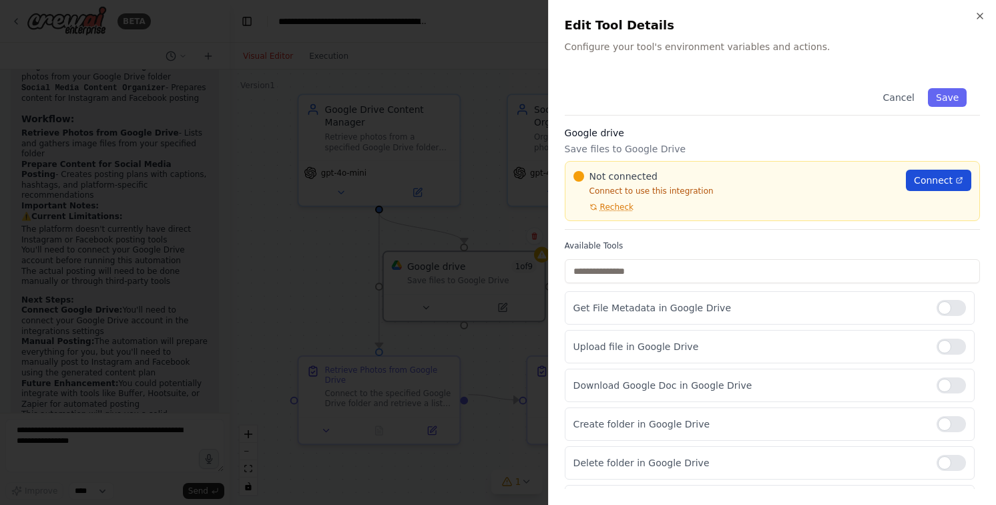
click at [931, 174] on span "Connect" at bounding box center [933, 180] width 39 height 13
click at [626, 203] on span "Recheck" at bounding box center [616, 207] width 33 height 11
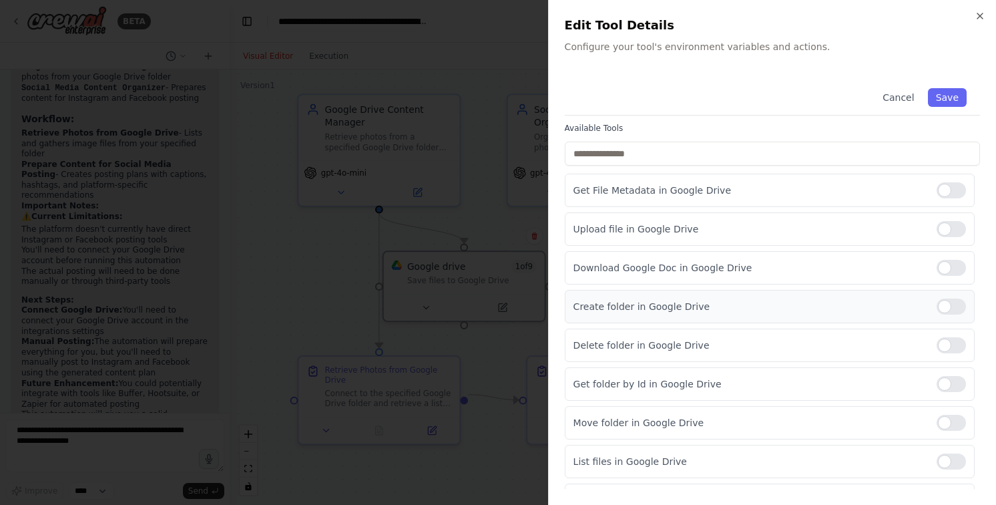
scroll to position [113, 0]
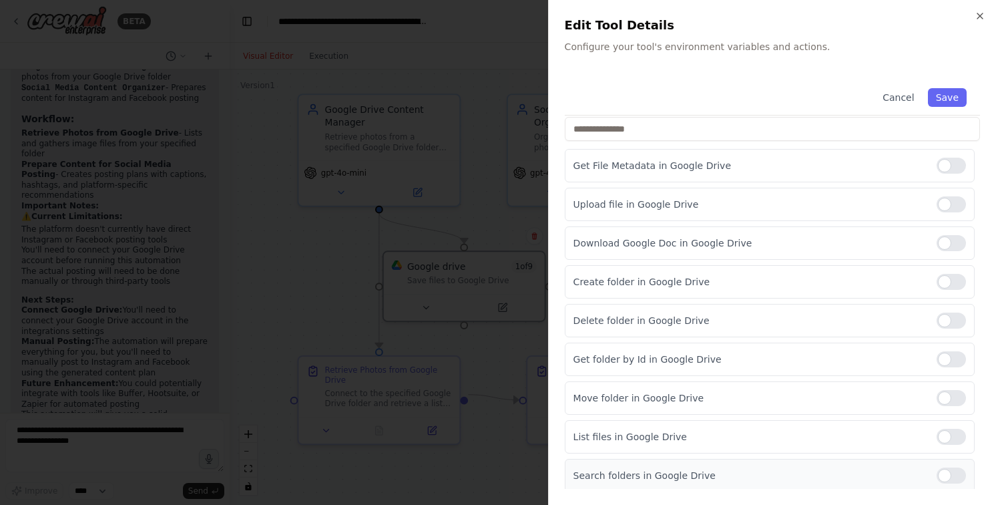
click at [940, 474] on div at bounding box center [950, 475] width 29 height 16
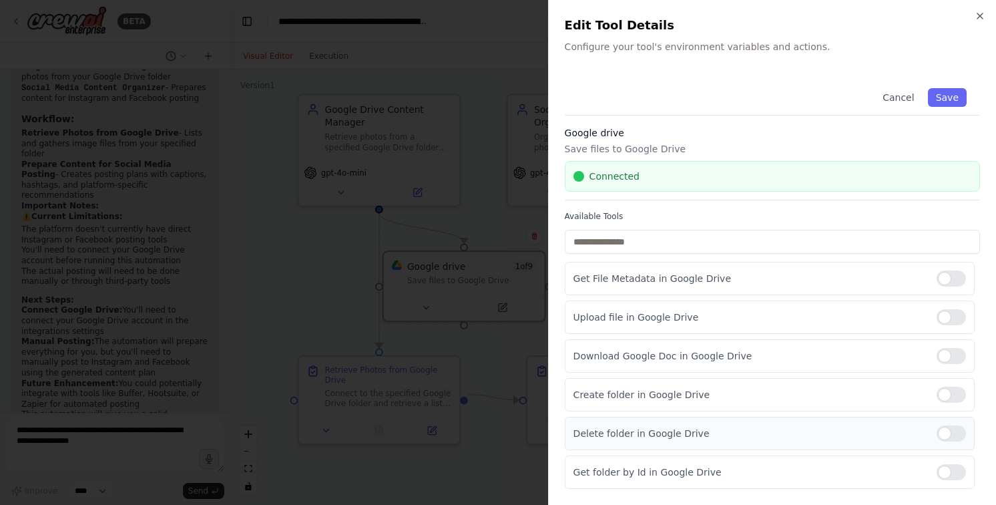
scroll to position [0, 0]
click at [497, 214] on div at bounding box center [498, 252] width 996 height 505
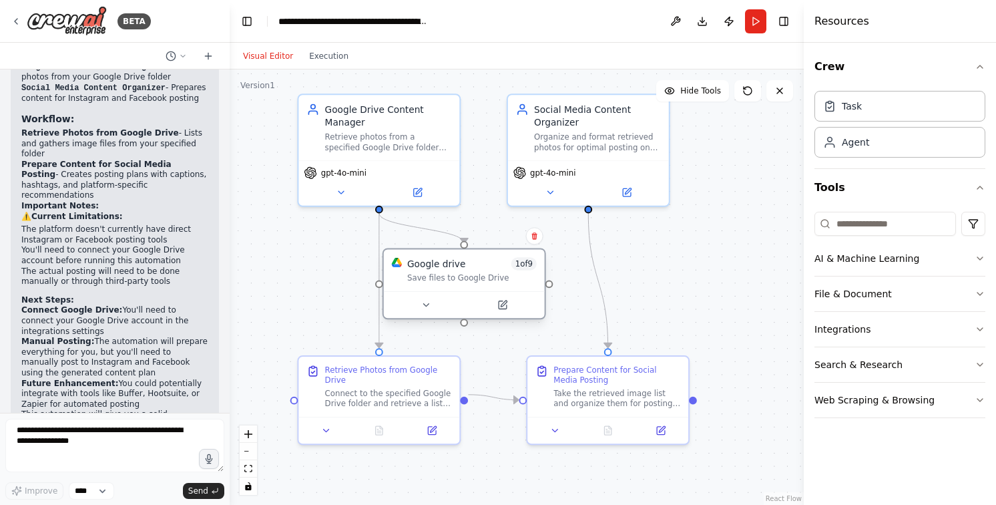
click at [523, 266] on span "1 of 9" at bounding box center [523, 263] width 25 height 13
click at [502, 310] on button at bounding box center [502, 305] width 74 height 16
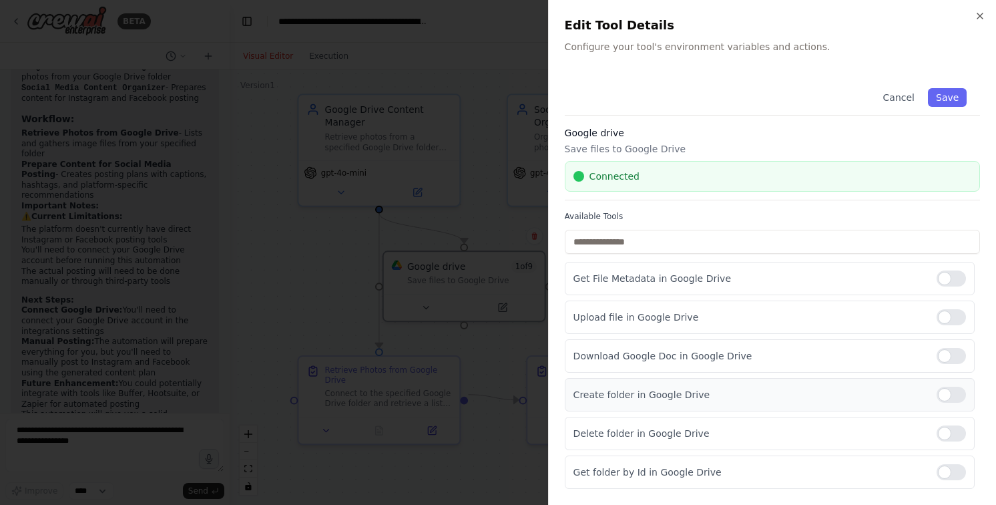
scroll to position [113, 0]
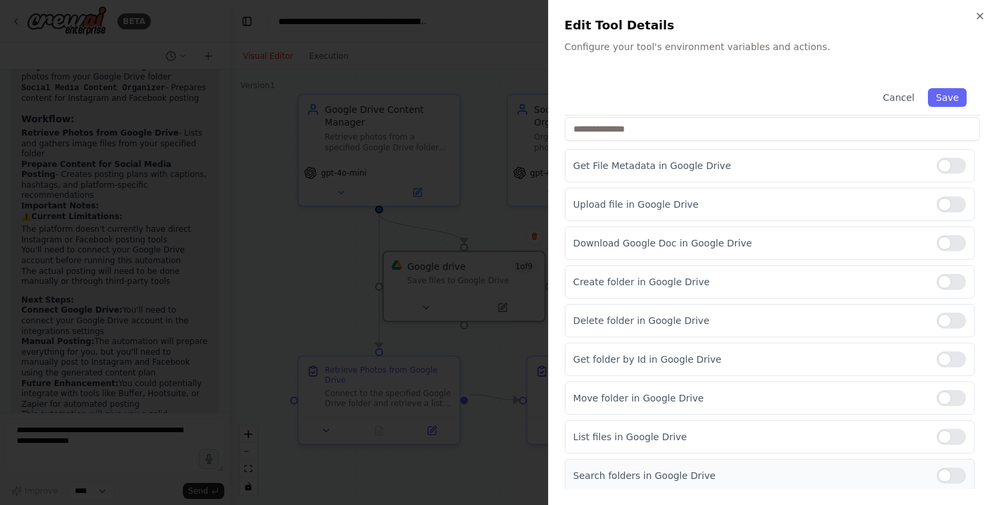
click at [944, 477] on div at bounding box center [950, 475] width 29 height 16
click at [940, 95] on button "Save" at bounding box center [947, 97] width 39 height 19
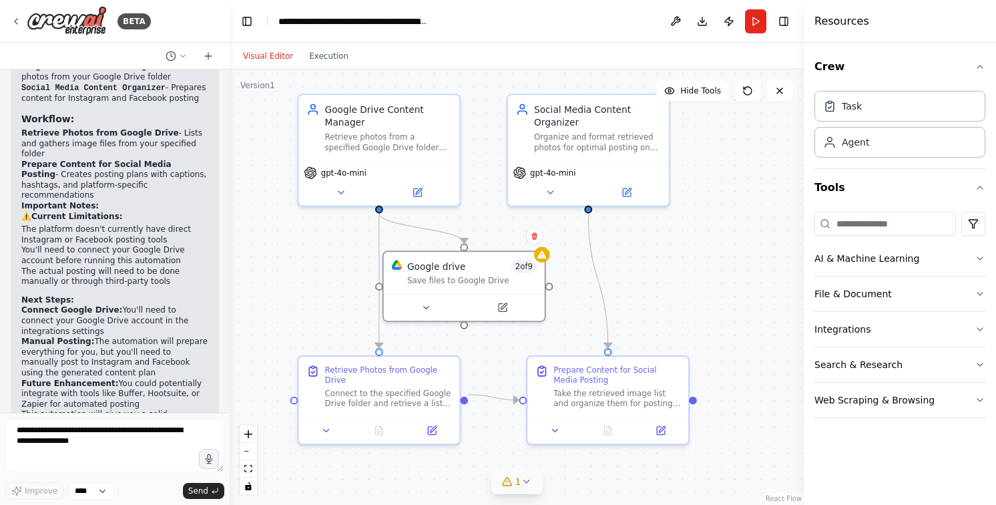
click at [513, 492] on button "1" at bounding box center [516, 481] width 51 height 25
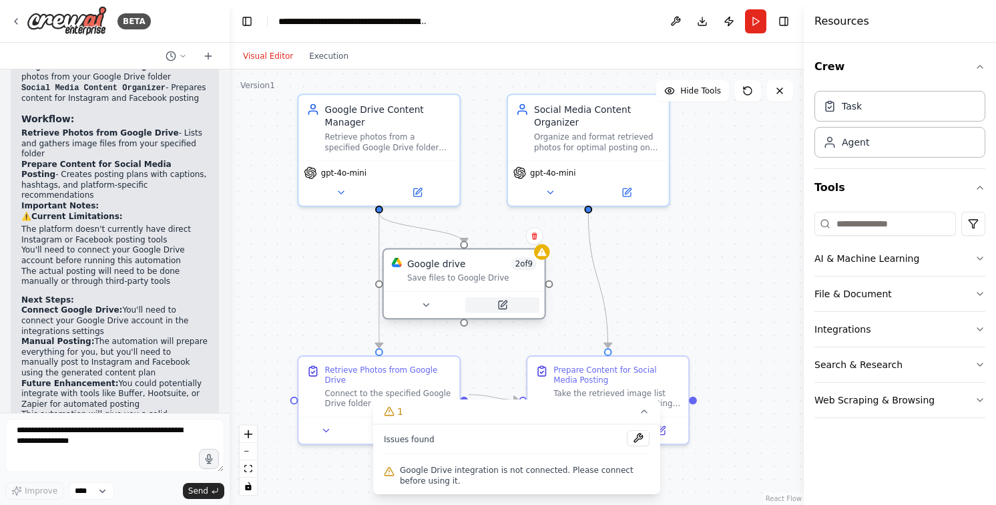
click at [487, 307] on button at bounding box center [502, 305] width 74 height 16
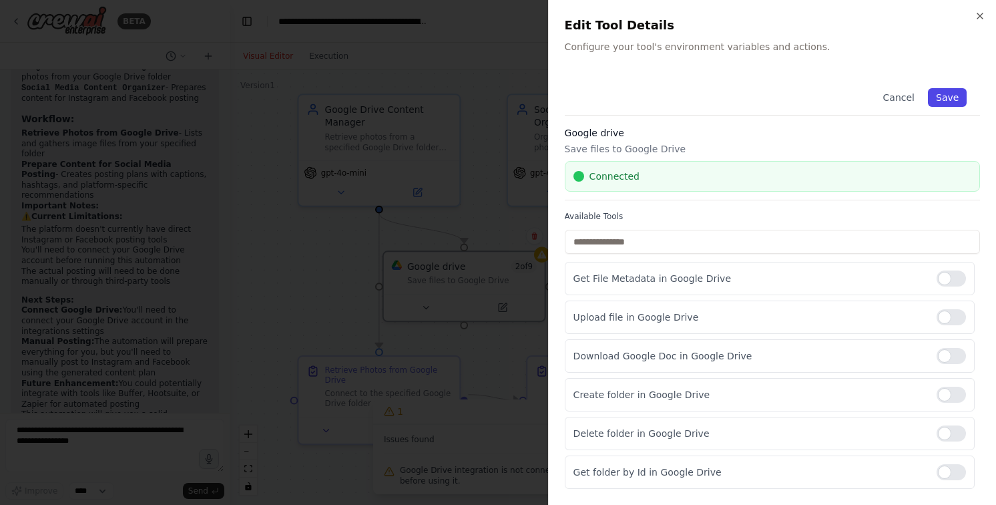
click at [933, 95] on button "Save" at bounding box center [947, 97] width 39 height 19
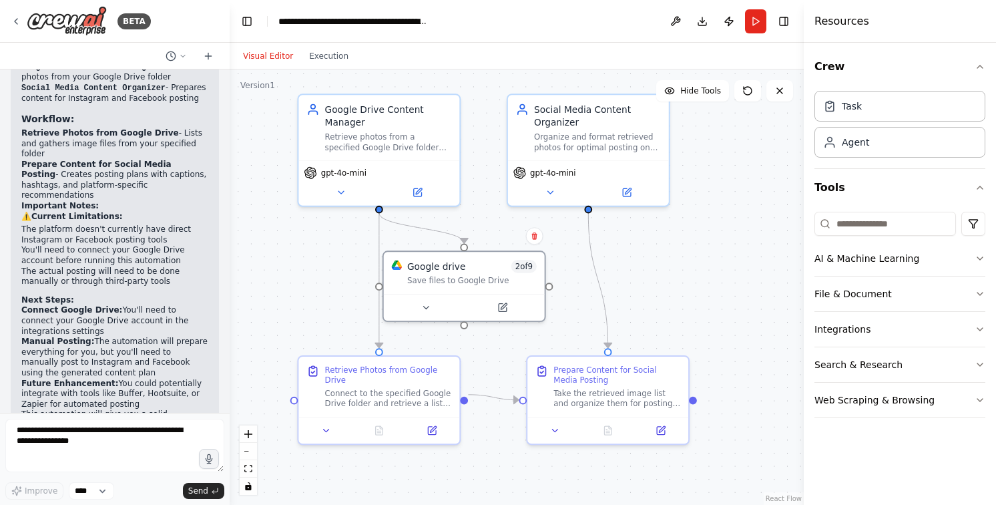
click at [577, 296] on div ".deletable-edge-delete-btn { width: 20px; height: 20px; border: 0px solid #ffff…" at bounding box center [517, 286] width 574 height 435
drag, startPoint x: 550, startPoint y: 288, endPoint x: 589, endPoint y: 302, distance: 42.0
click at [589, 302] on div ".deletable-edge-delete-btn { width: 20px; height: 20px; border: 0px solid #ffff…" at bounding box center [517, 286] width 574 height 435
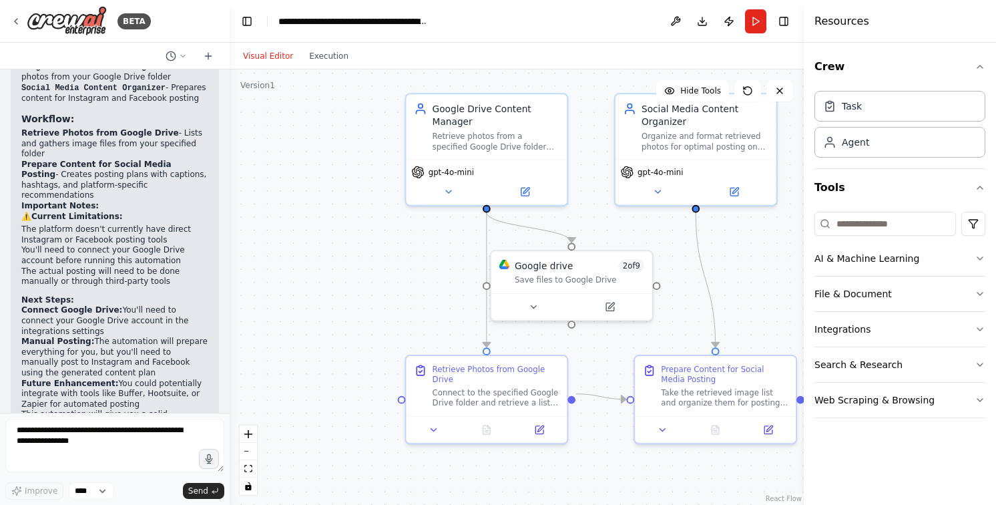
drag, startPoint x: 463, startPoint y: 326, endPoint x: 569, endPoint y: 326, distance: 105.5
click at [569, 326] on div ".deletable-edge-delete-btn { width: 20px; height: 20px; border: 0px solid #ffff…" at bounding box center [517, 286] width 574 height 435
drag, startPoint x: 569, startPoint y: 326, endPoint x: 669, endPoint y: 226, distance: 141.6
click at [669, 226] on div ".deletable-edge-delete-btn { width: 20px; height: 20px; border: 0px solid #ffff…" at bounding box center [517, 286] width 574 height 435
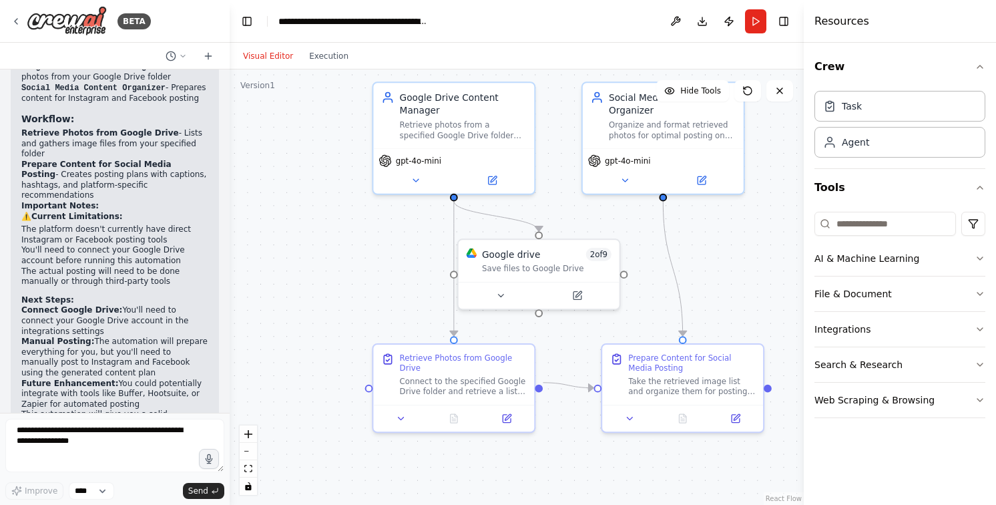
drag, startPoint x: 594, startPoint y: 337, endPoint x: 537, endPoint y: 313, distance: 62.2
click at [537, 313] on div ".deletable-edge-delete-btn { width: 20px; height: 20px; border: 0px solid #ffff…" at bounding box center [517, 286] width 574 height 435
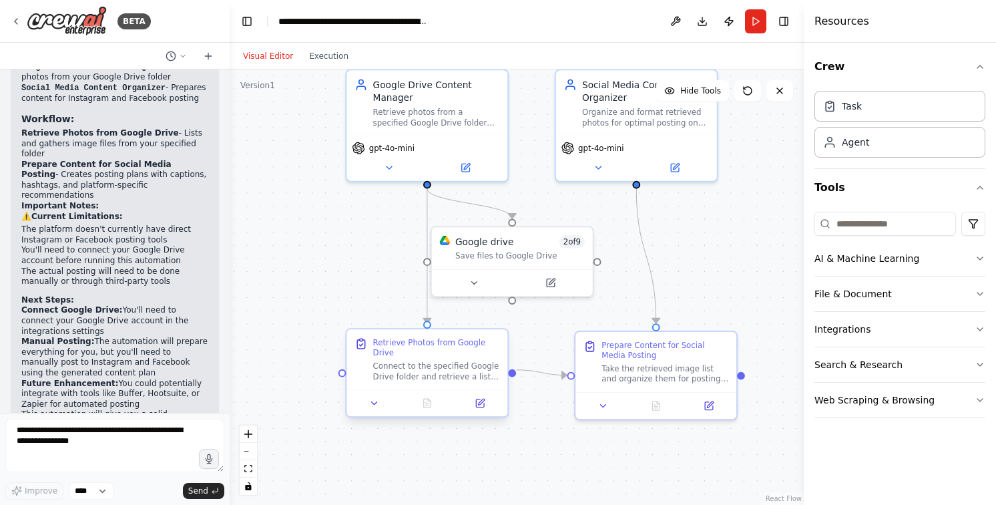
click at [434, 360] on div "Connect to the specified Google Drive folder and retrieve a list of image files…" at bounding box center [436, 370] width 127 height 21
click at [473, 395] on button at bounding box center [479, 403] width 45 height 16
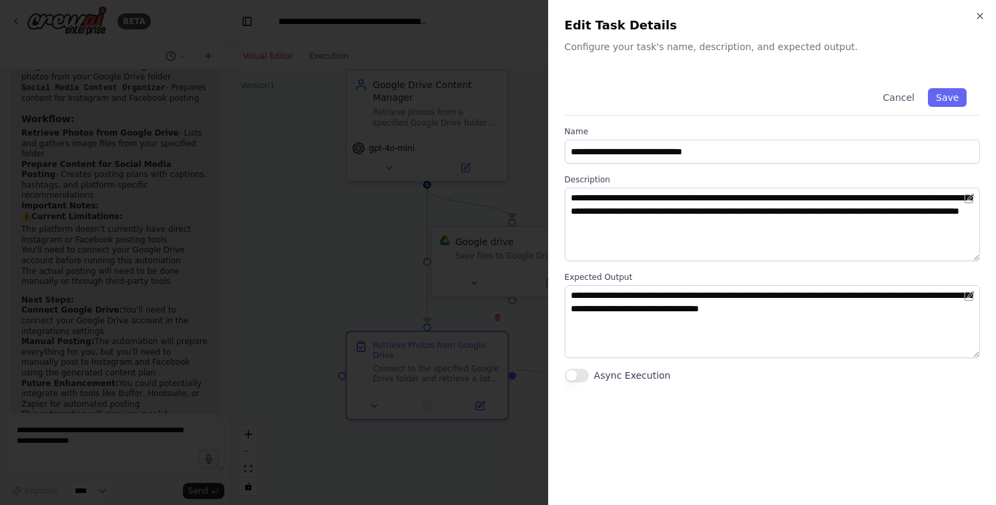
click at [420, 388] on div at bounding box center [498, 252] width 996 height 505
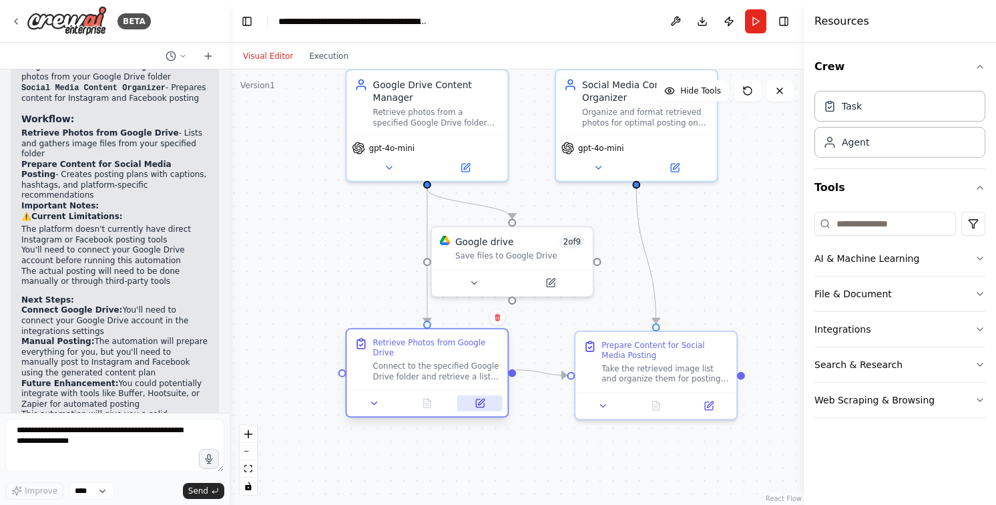
click at [471, 395] on button at bounding box center [479, 403] width 45 height 16
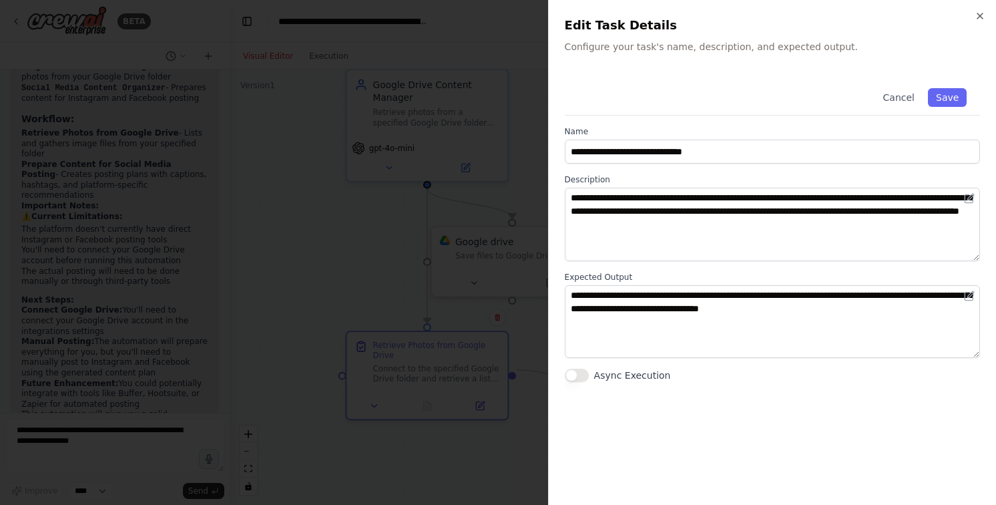
click at [565, 377] on button "Async Execution" at bounding box center [577, 374] width 24 height 13
click at [571, 375] on button "Async Execution" at bounding box center [577, 374] width 24 height 13
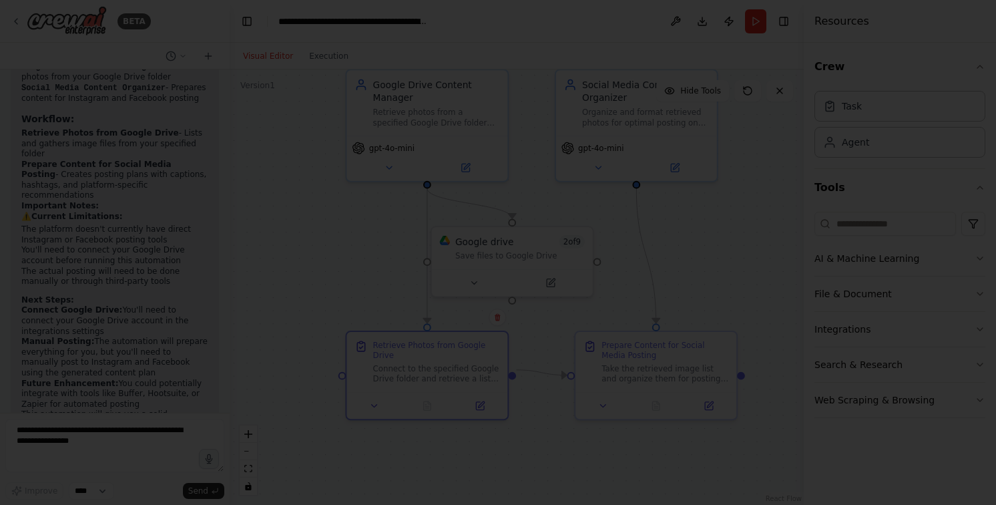
click at [526, 320] on div at bounding box center [498, 252] width 996 height 505
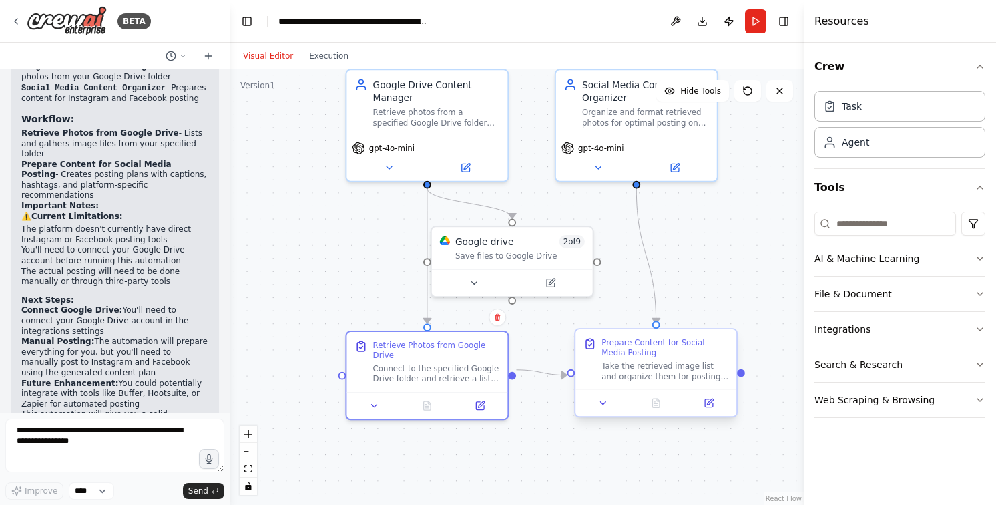
click at [651, 355] on div "Prepare Content for Social Media Posting" at bounding box center [664, 347] width 127 height 21
click at [702, 403] on button at bounding box center [708, 403] width 45 height 16
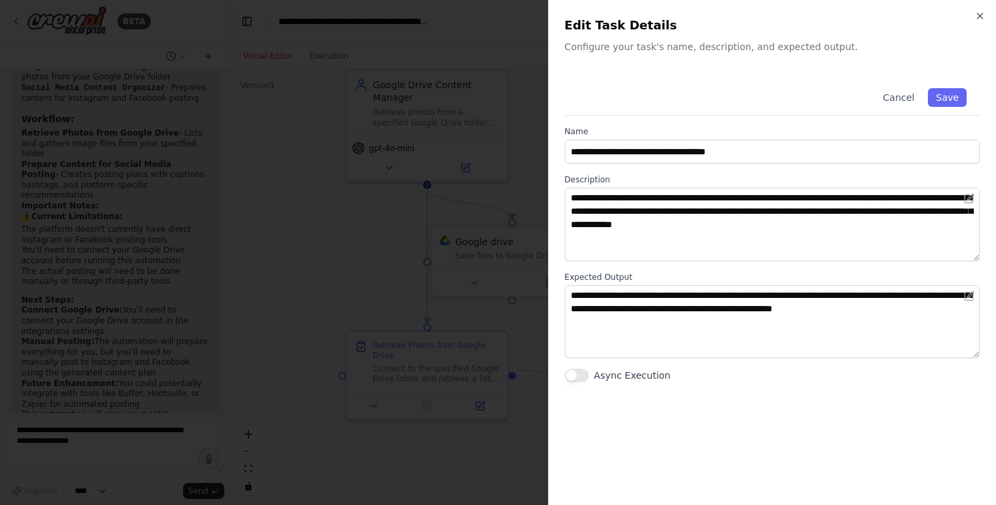
click at [529, 310] on div at bounding box center [498, 252] width 996 height 505
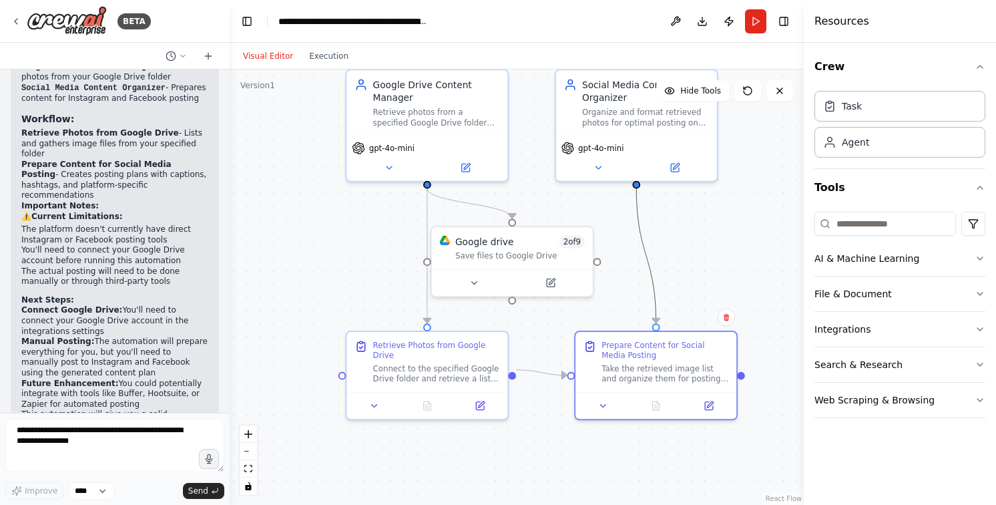
click at [651, 269] on icon "Edge from 0243a776-247b-477f-833a-1c16b9c51eee to bf0f52b0-7c3f-4545-87a8-9a21b…" at bounding box center [645, 255] width 19 height 135
click at [658, 169] on button at bounding box center [674, 166] width 74 height 16
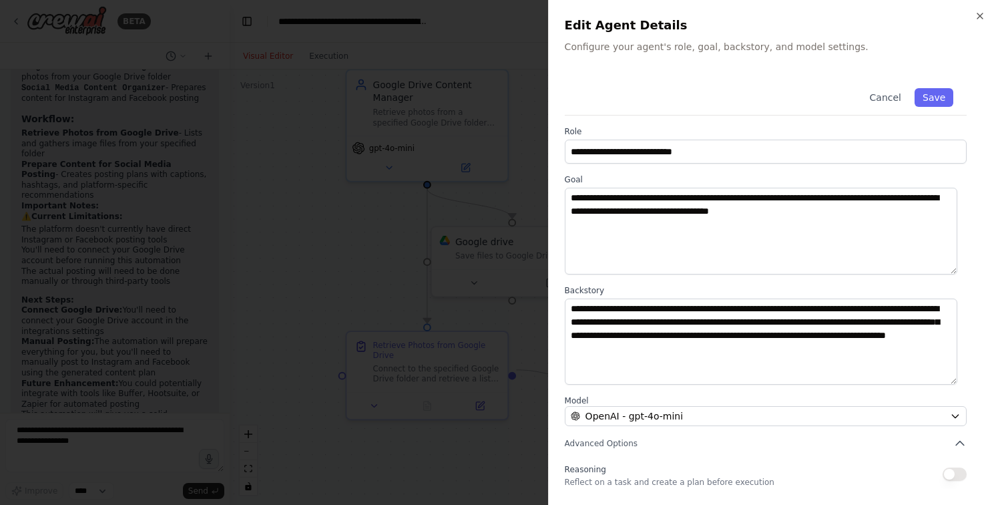
click at [521, 326] on div at bounding box center [498, 252] width 996 height 505
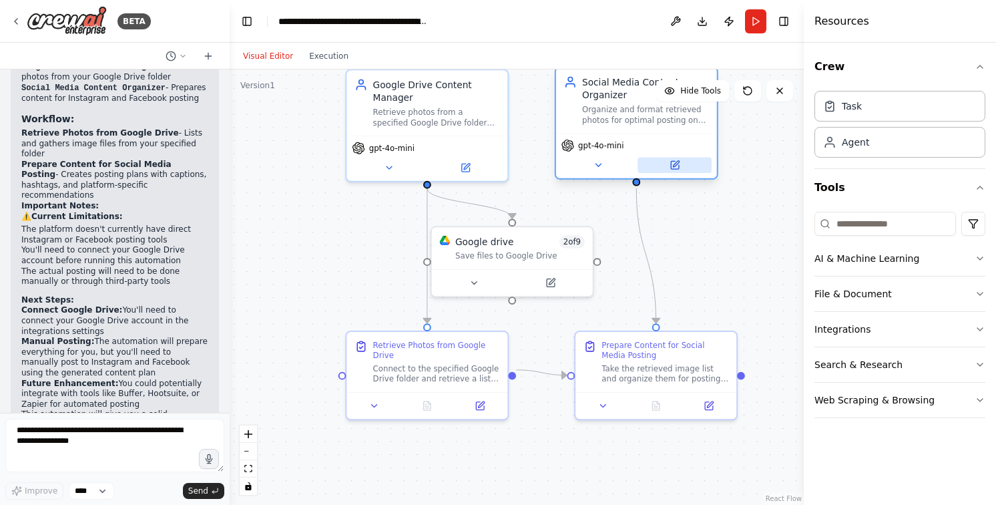
click at [671, 167] on icon at bounding box center [675, 165] width 8 height 8
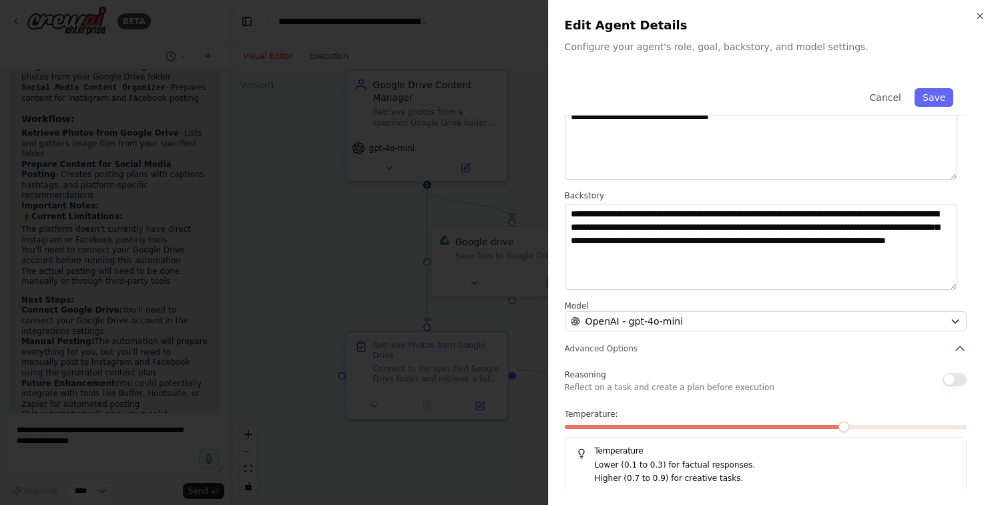
scroll to position [93, 0]
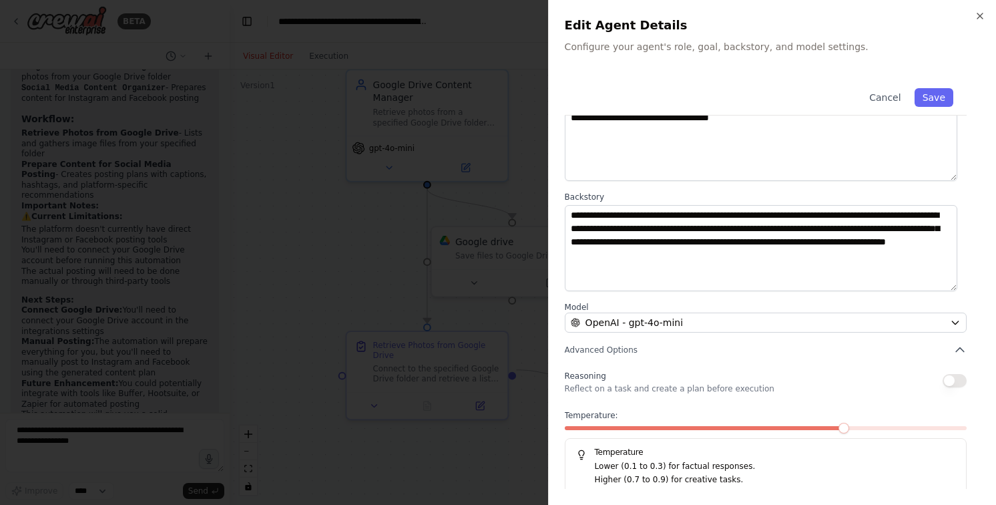
click at [531, 330] on div at bounding box center [498, 252] width 996 height 505
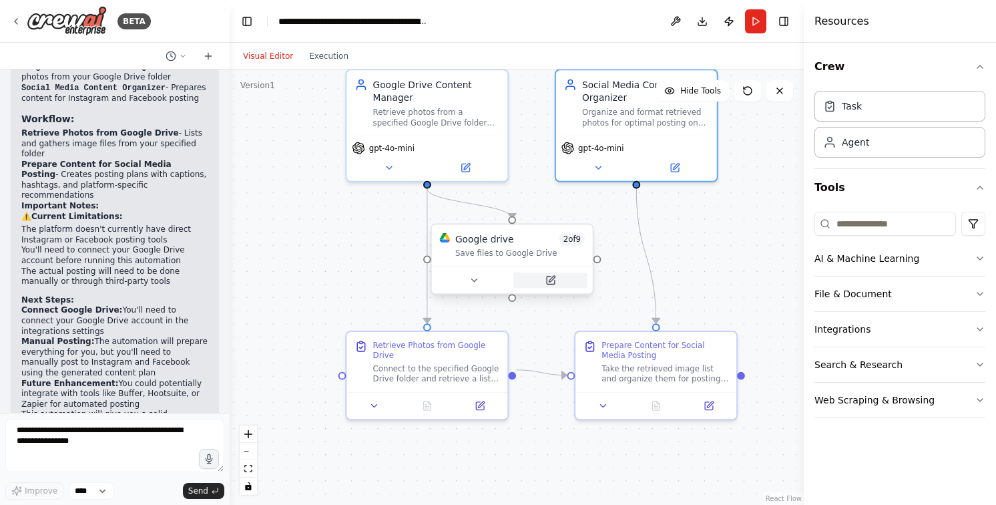
click at [539, 277] on button at bounding box center [550, 280] width 74 height 16
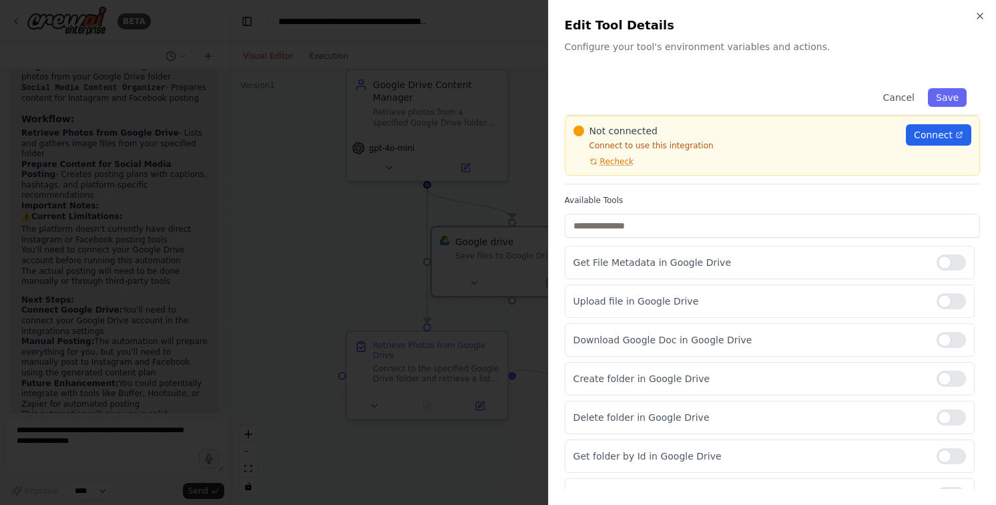
scroll to position [0, 0]
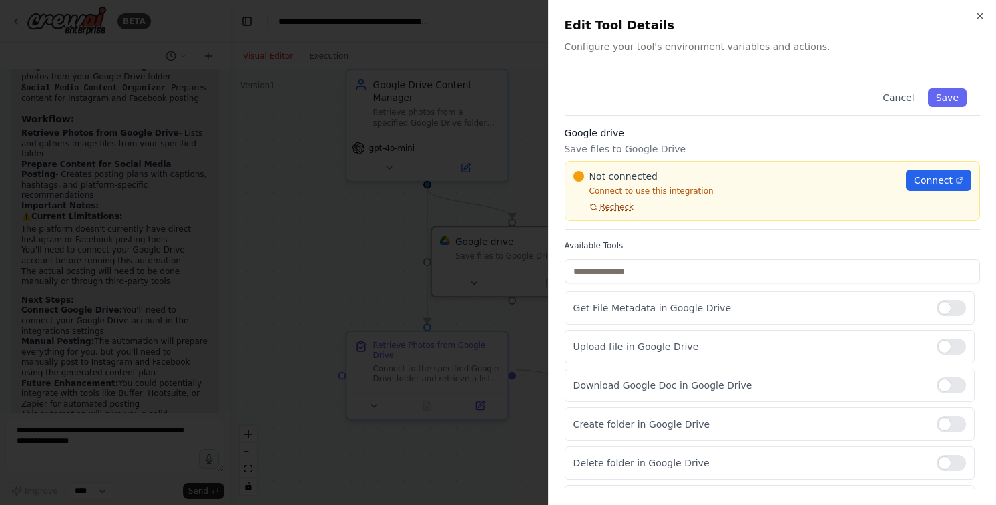
click at [605, 210] on span "Recheck" at bounding box center [616, 207] width 33 height 11
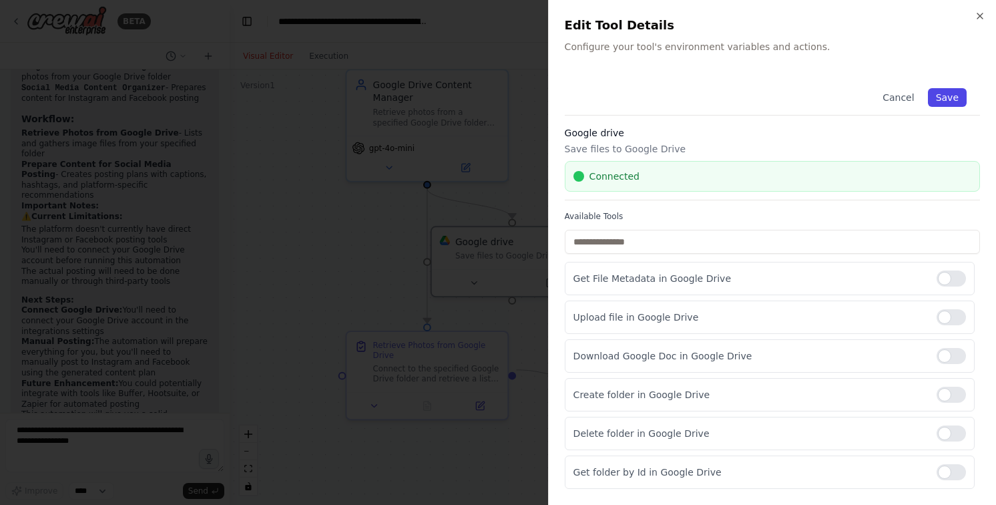
click at [942, 101] on button "Save" at bounding box center [947, 97] width 39 height 19
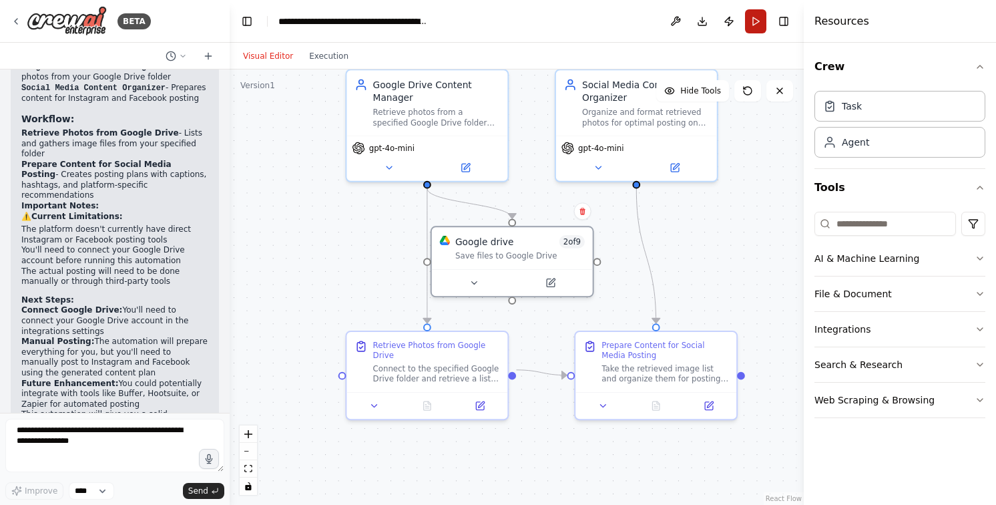
click at [757, 11] on button "Run" at bounding box center [755, 21] width 21 height 24
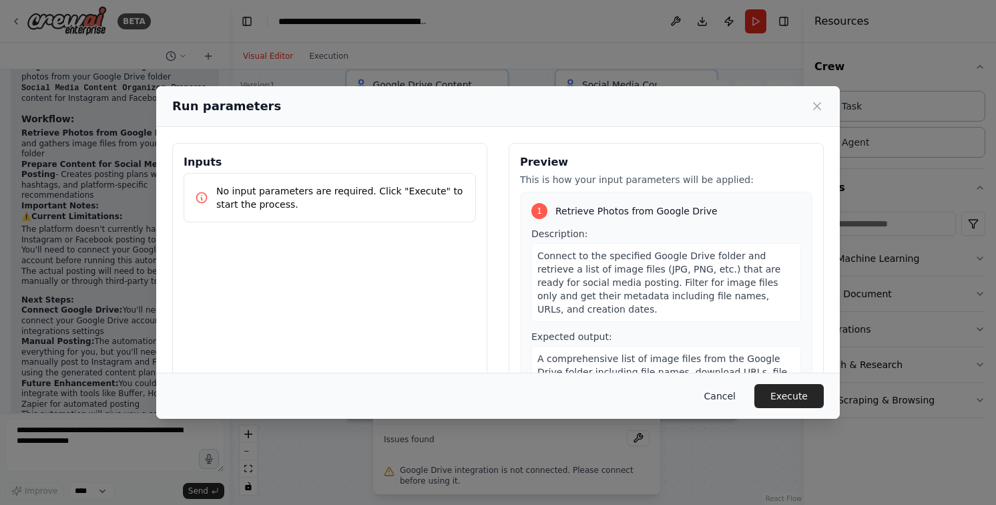
click at [729, 396] on button "Cancel" at bounding box center [720, 396] width 53 height 24
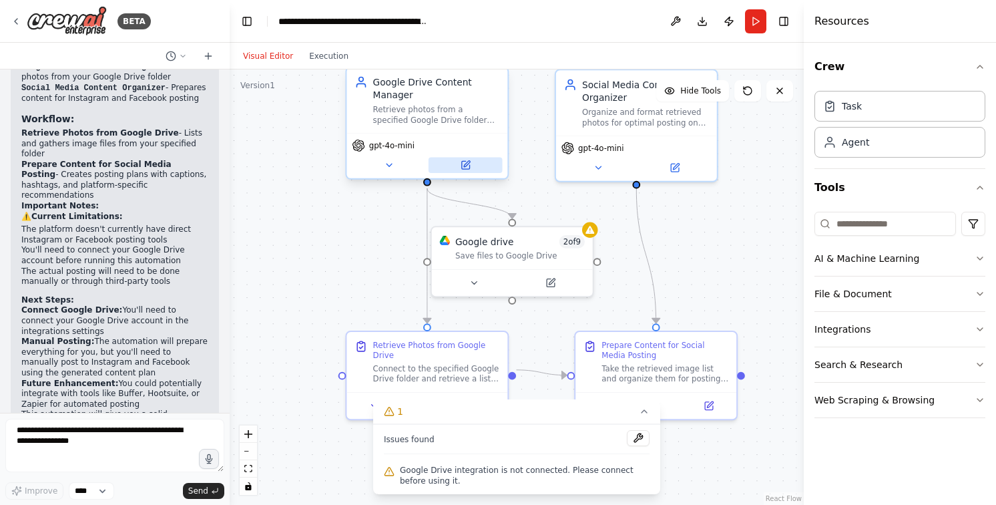
click at [476, 168] on button at bounding box center [466, 166] width 74 height 16
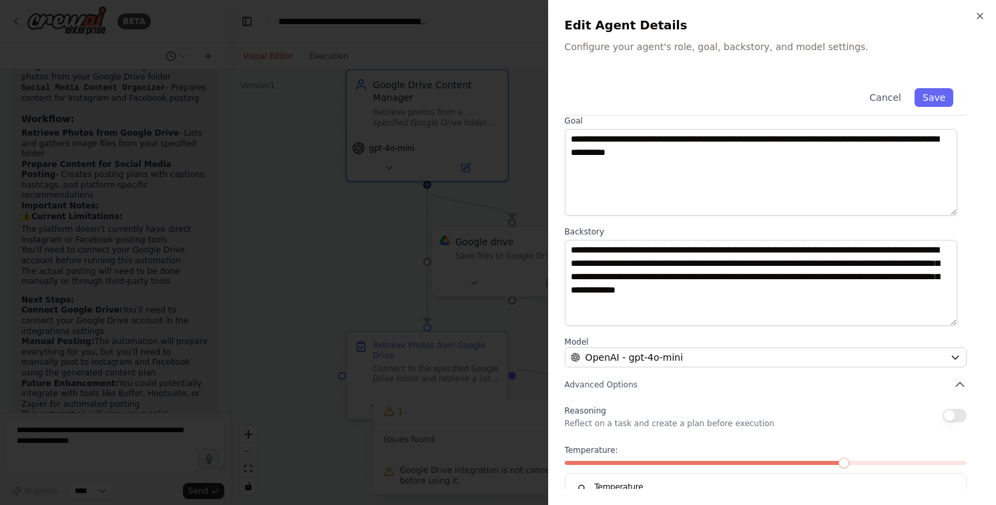
scroll to position [99, 0]
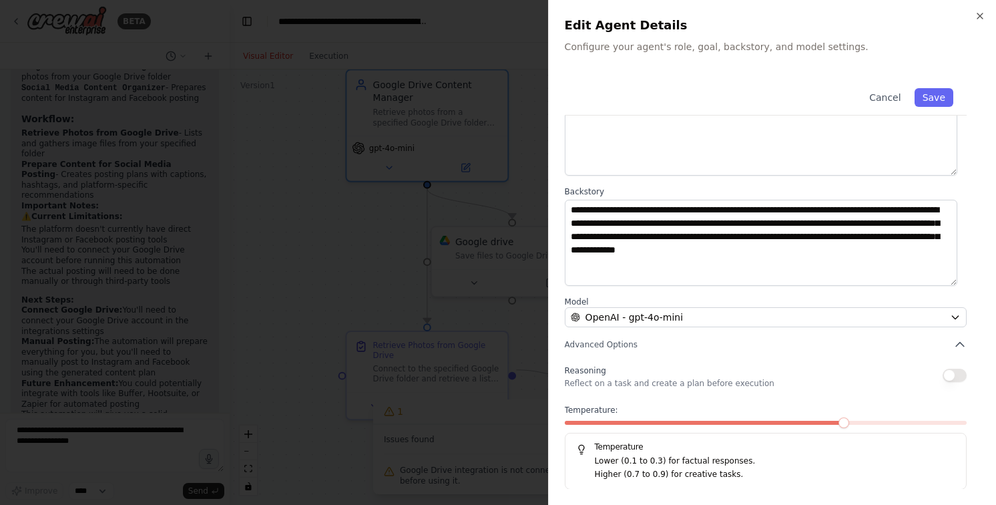
click at [395, 223] on div at bounding box center [498, 252] width 996 height 505
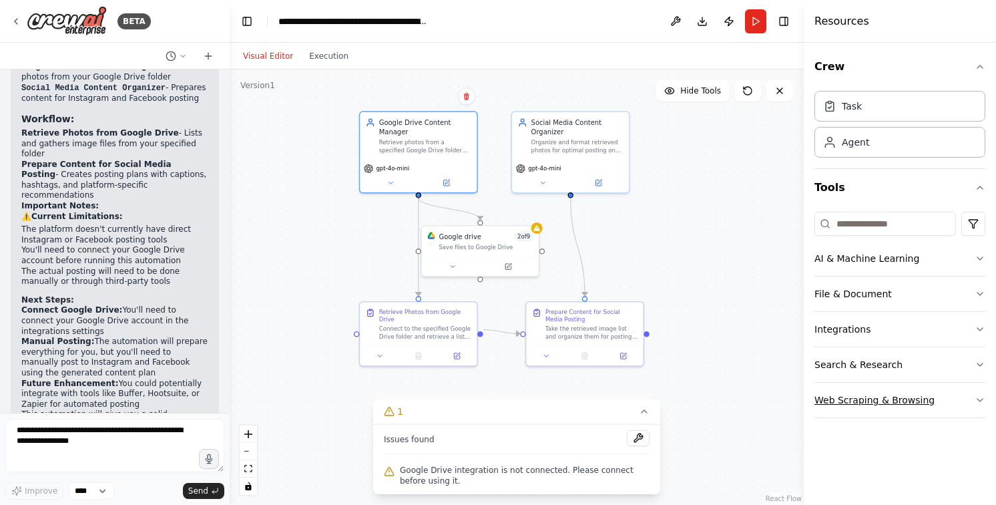
click at [853, 386] on button "Web Scraping & Browsing" at bounding box center [899, 399] width 171 height 35
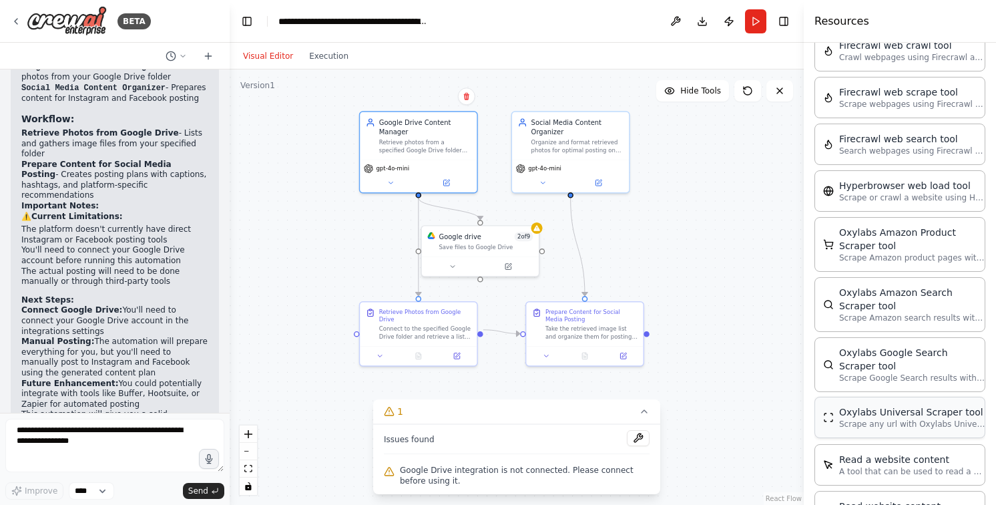
scroll to position [634, 0]
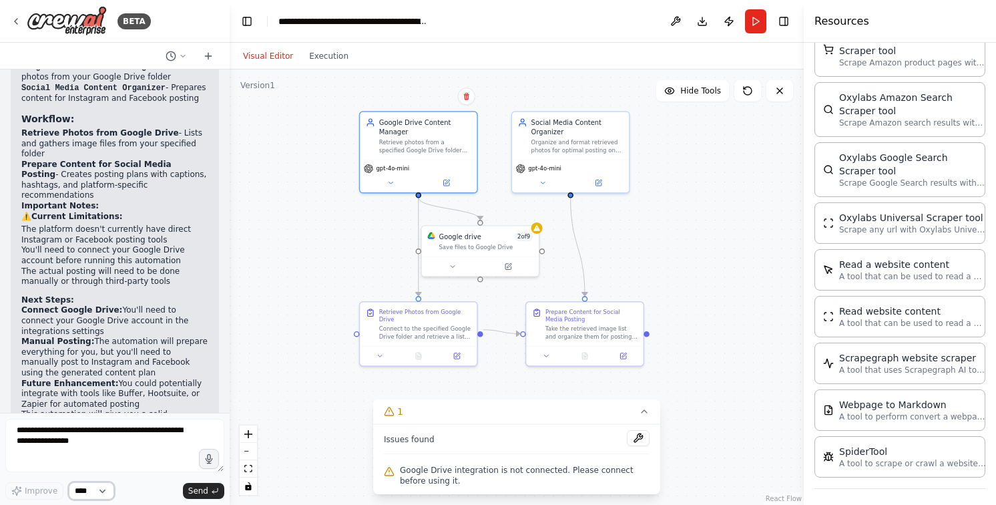
click at [79, 483] on select "****" at bounding box center [91, 490] width 45 height 17
click at [83, 484] on select "****" at bounding box center [91, 490] width 45 height 17
click at [87, 485] on select "****" at bounding box center [91, 490] width 45 height 17
click at [69, 482] on select "****" at bounding box center [91, 490] width 45 height 17
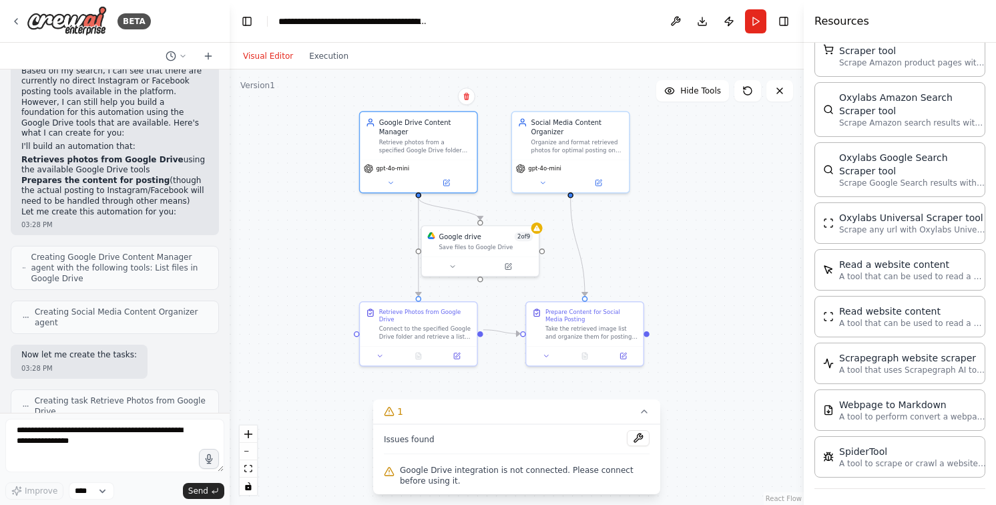
scroll to position [718, 0]
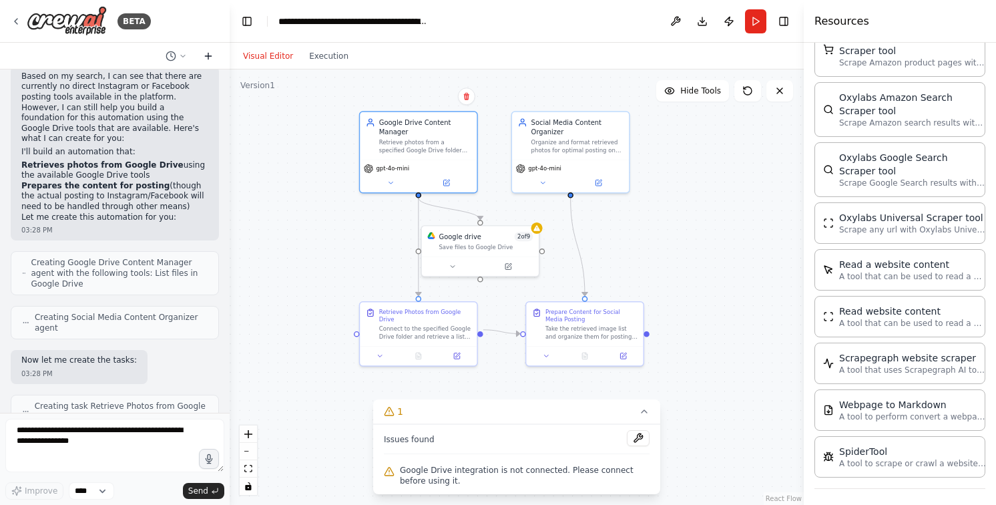
click at [200, 57] on button at bounding box center [208, 56] width 21 height 16
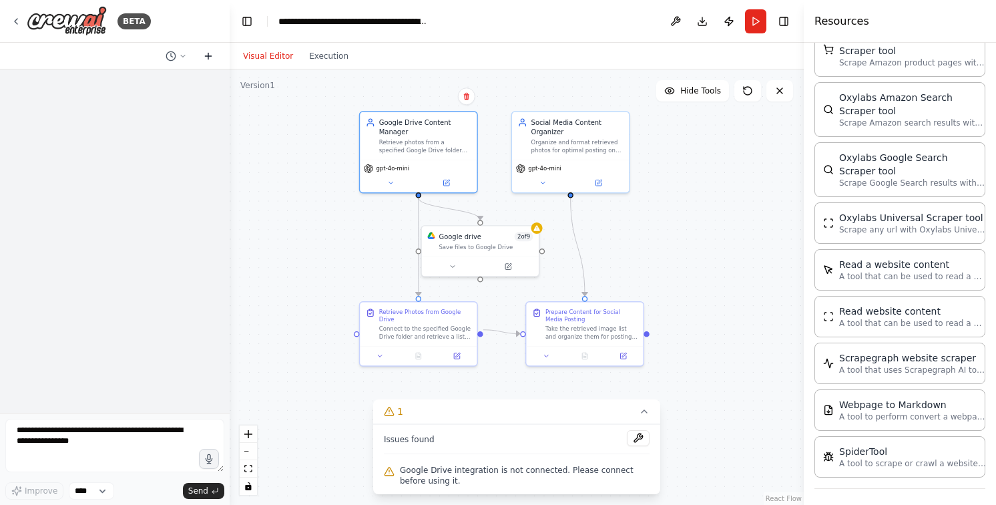
scroll to position [0, 0]
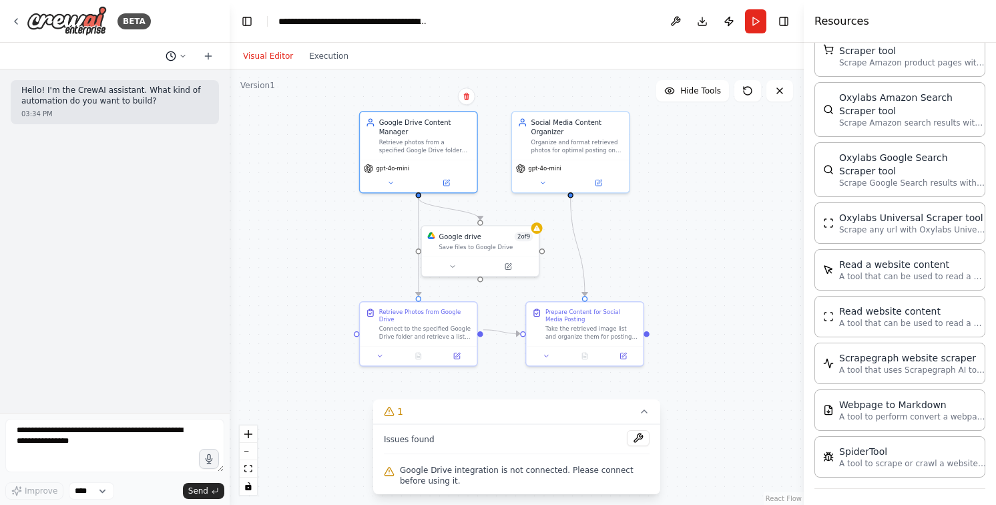
click at [181, 55] on icon at bounding box center [183, 56] width 4 height 2
click at [160, 105] on span "i want to build a simple automation that gets some photos from a google drive f…" at bounding box center [118, 104] width 87 height 11
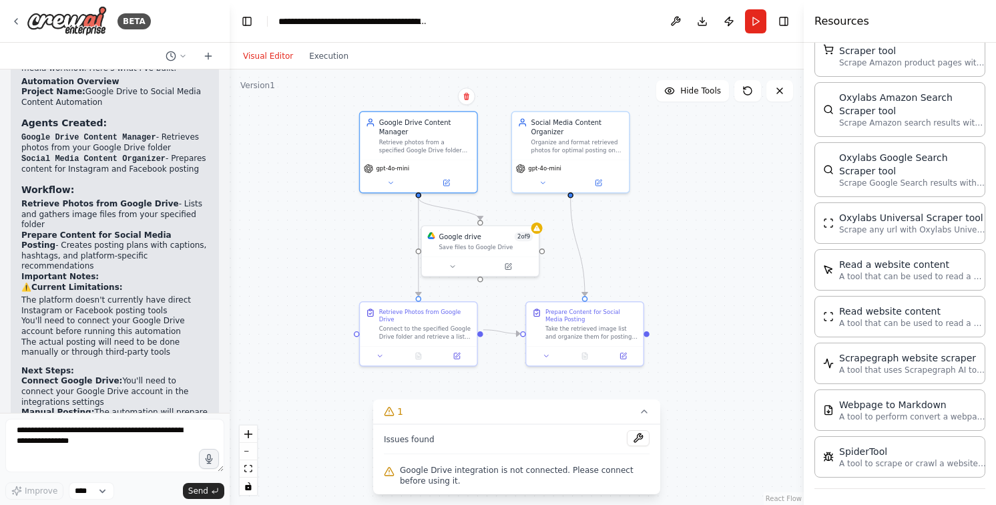
scroll to position [1285, 0]
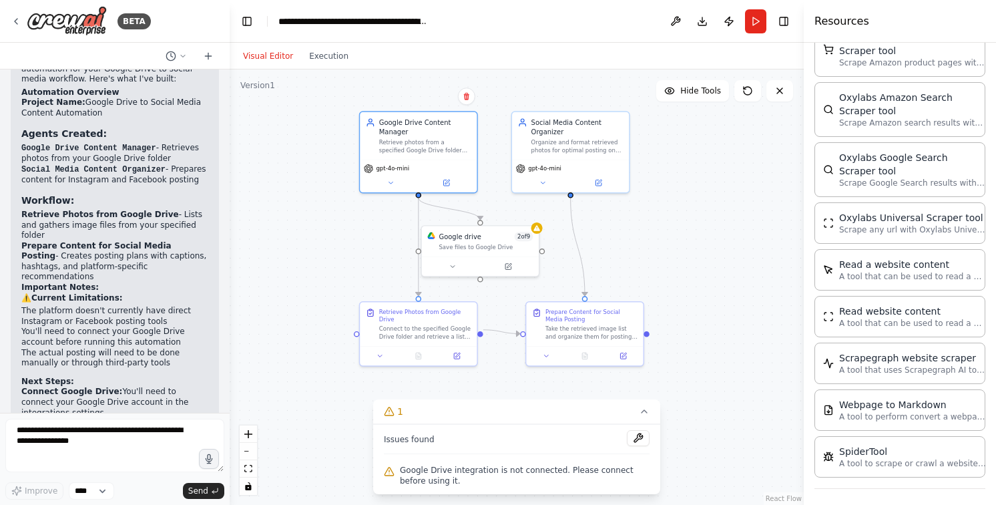
click at [308, 67] on div "Visual Editor Execution" at bounding box center [295, 56] width 121 height 27
click at [312, 65] on div "Visual Editor Execution" at bounding box center [295, 56] width 121 height 27
click at [315, 63] on button "Execution" at bounding box center [328, 56] width 55 height 16
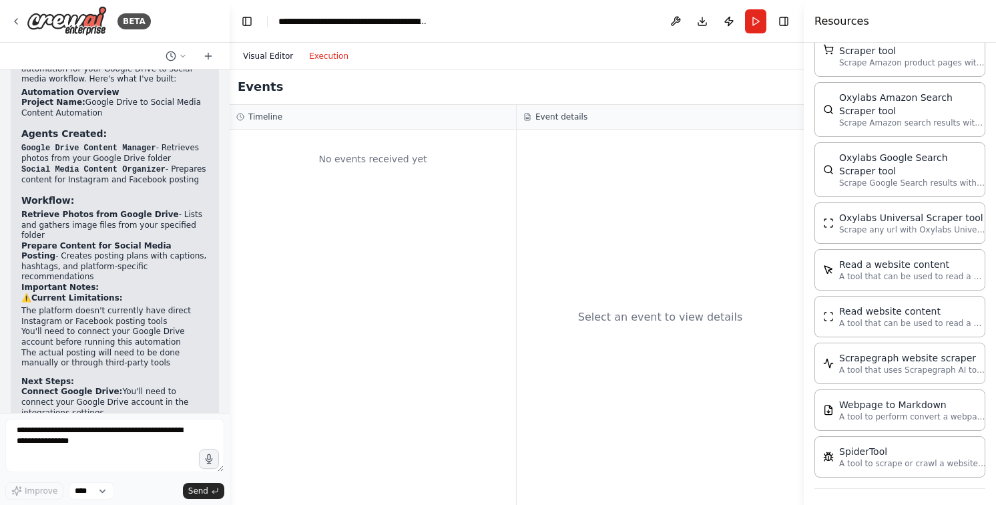
click at [272, 63] on button "Visual Editor" at bounding box center [268, 56] width 66 height 16
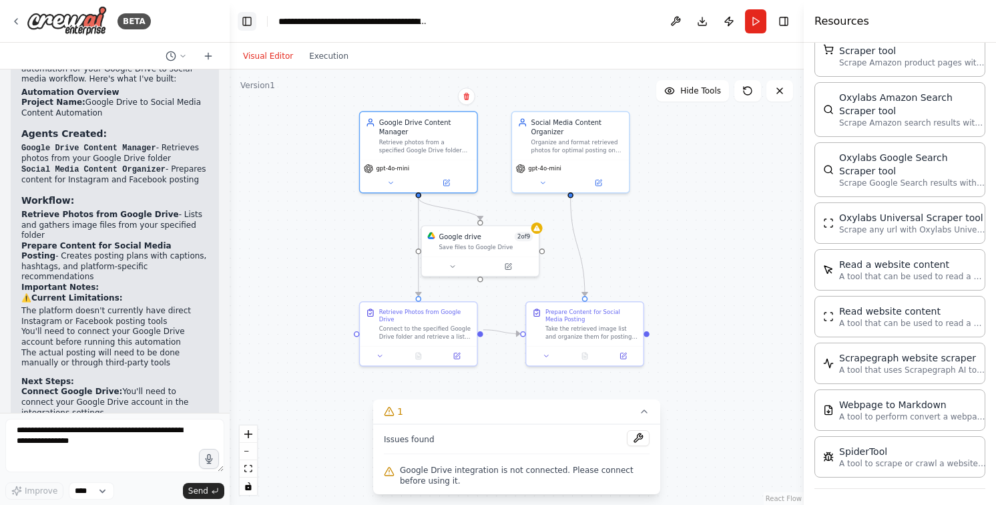
click at [250, 20] on button "Toggle Left Sidebar" at bounding box center [247, 21] width 19 height 19
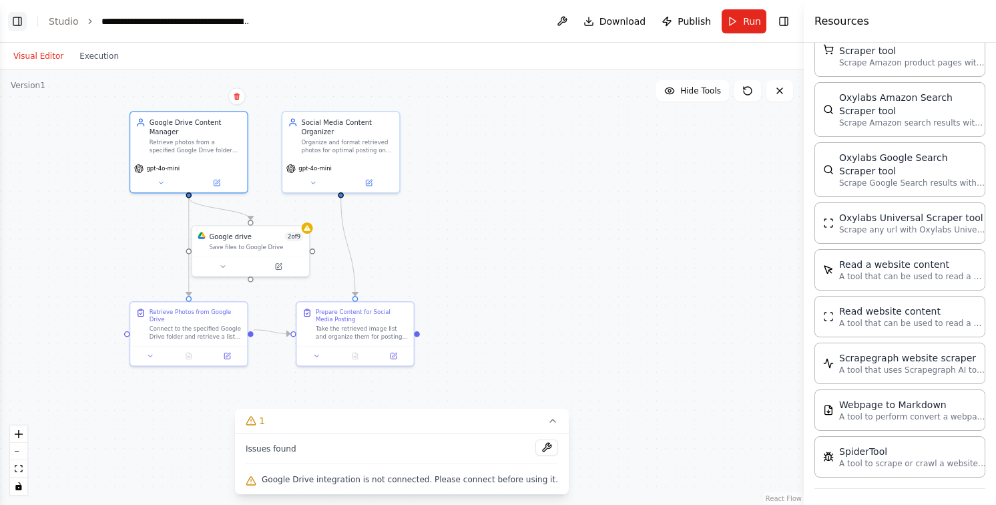
click at [9, 25] on button "Toggle Left Sidebar" at bounding box center [17, 21] width 19 height 19
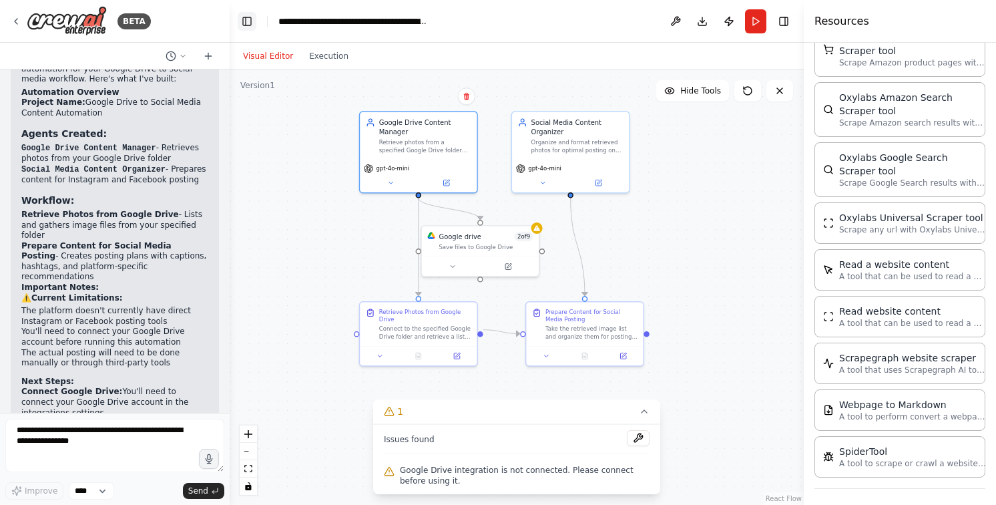
click at [248, 17] on button "Toggle Left Sidebar" at bounding box center [247, 21] width 19 height 19
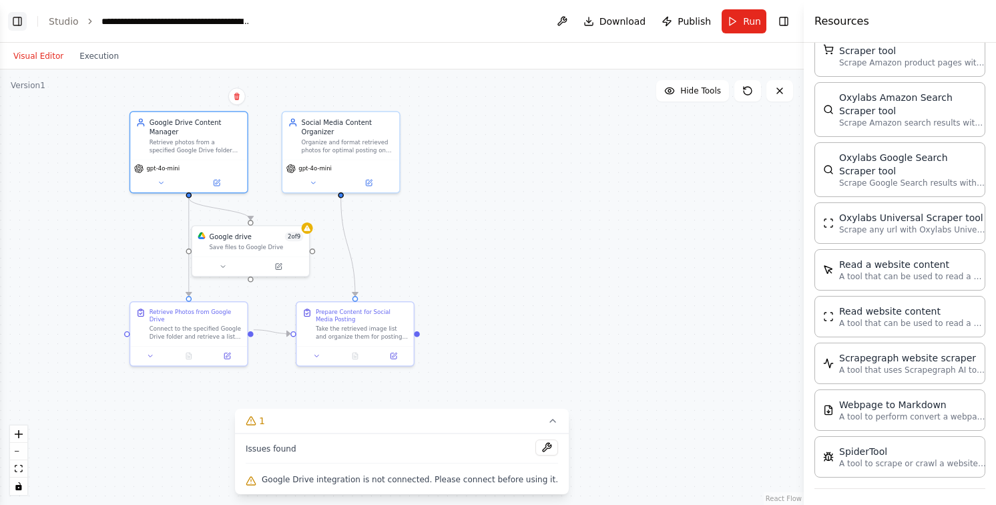
click at [25, 20] on button "Toggle Left Sidebar" at bounding box center [17, 21] width 19 height 19
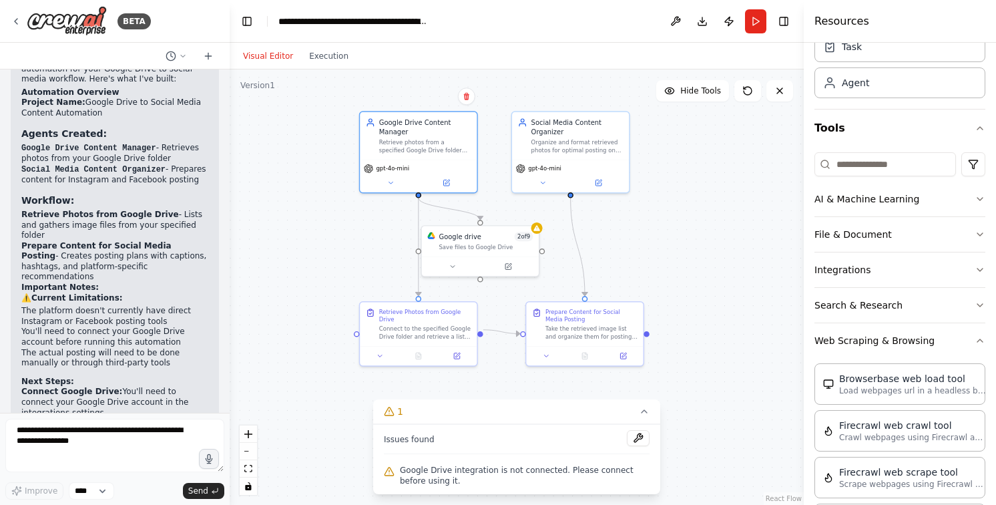
scroll to position [0, 0]
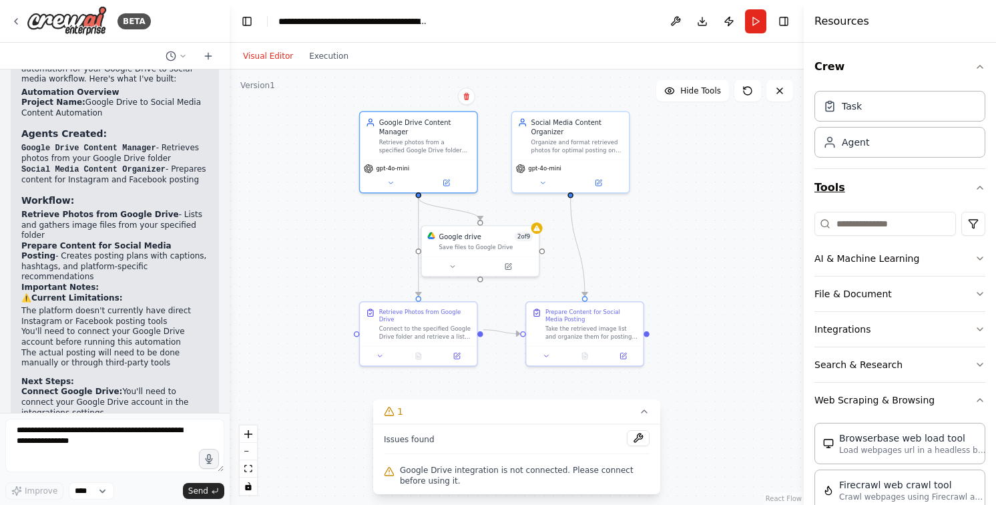
click at [946, 183] on button "Tools" at bounding box center [899, 187] width 171 height 37
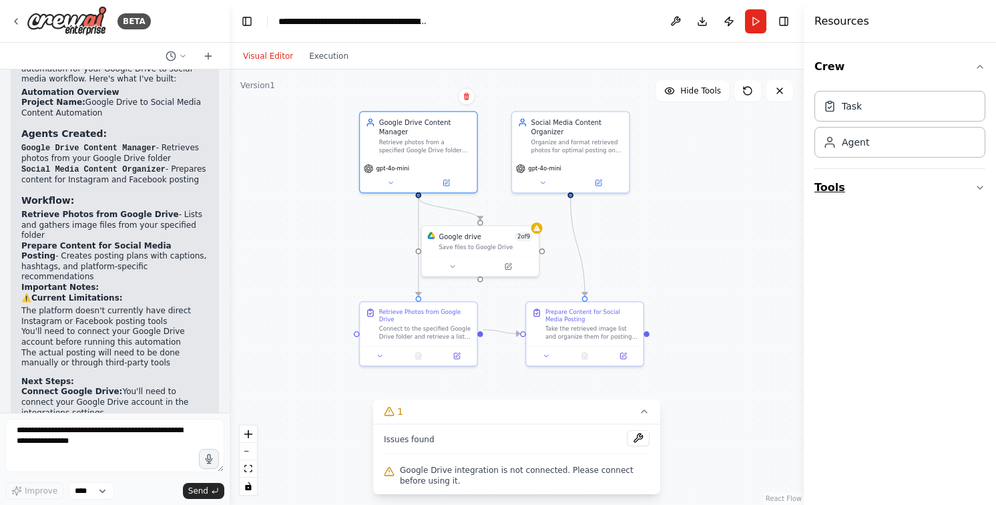
click at [958, 191] on button "Tools" at bounding box center [899, 187] width 171 height 37
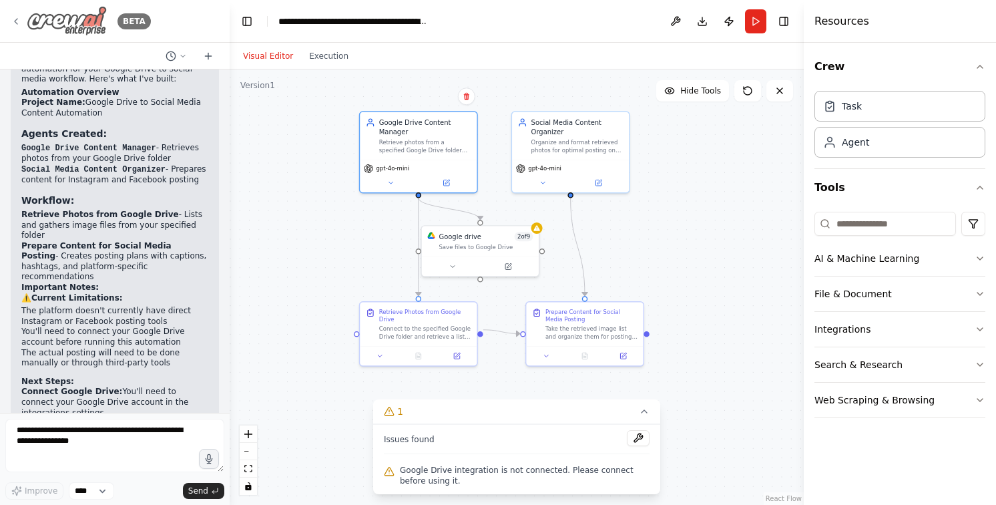
click at [13, 16] on icon at bounding box center [16, 21] width 11 height 11
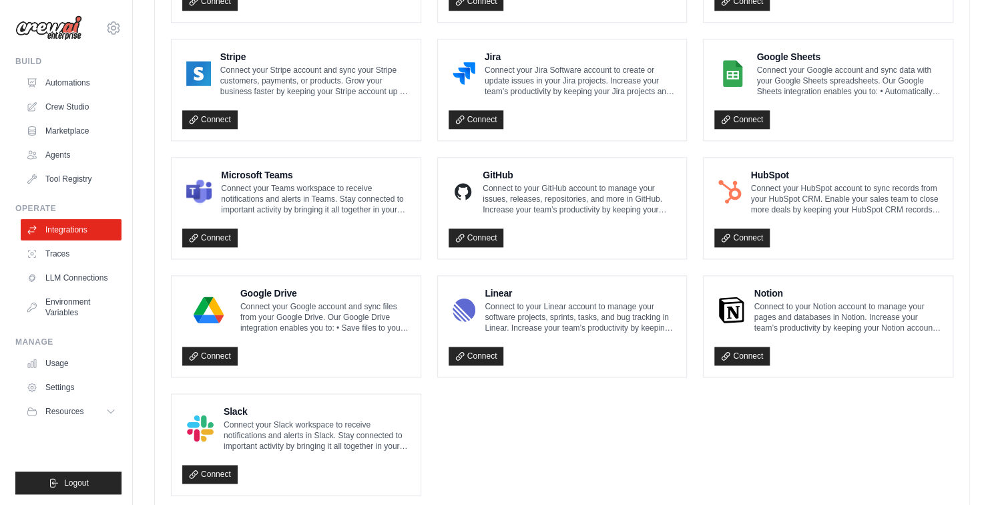
scroll to position [717, 0]
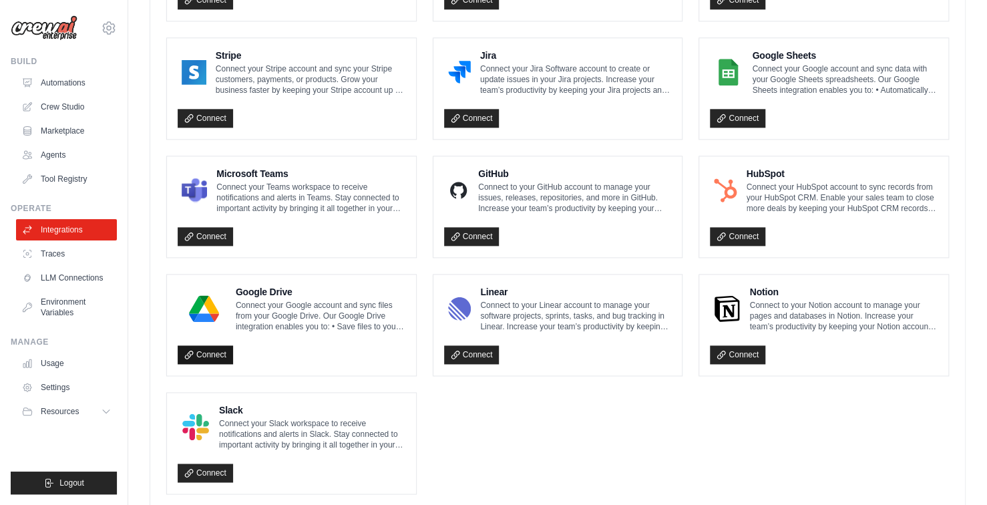
click at [216, 348] on link "Connect" at bounding box center [205, 354] width 55 height 19
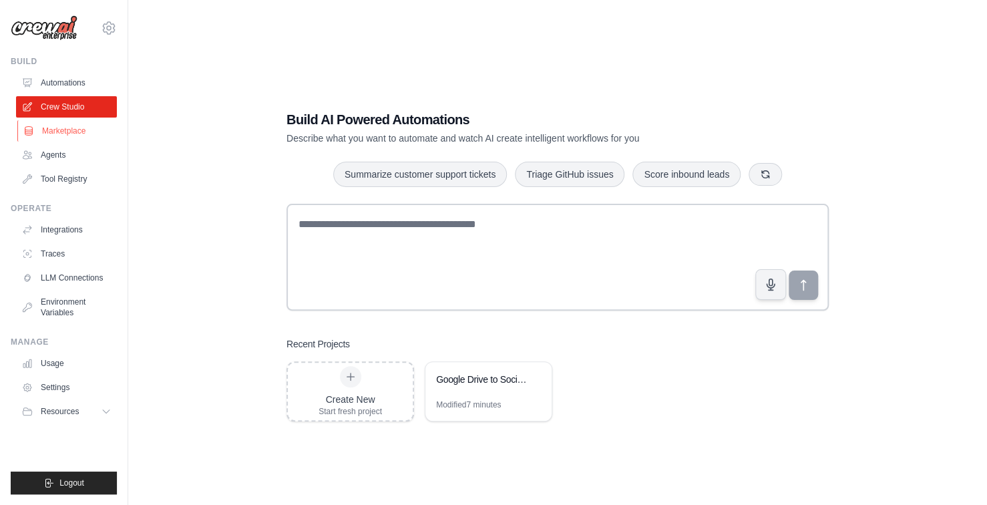
click at [72, 139] on link "Marketplace" at bounding box center [67, 130] width 101 height 21
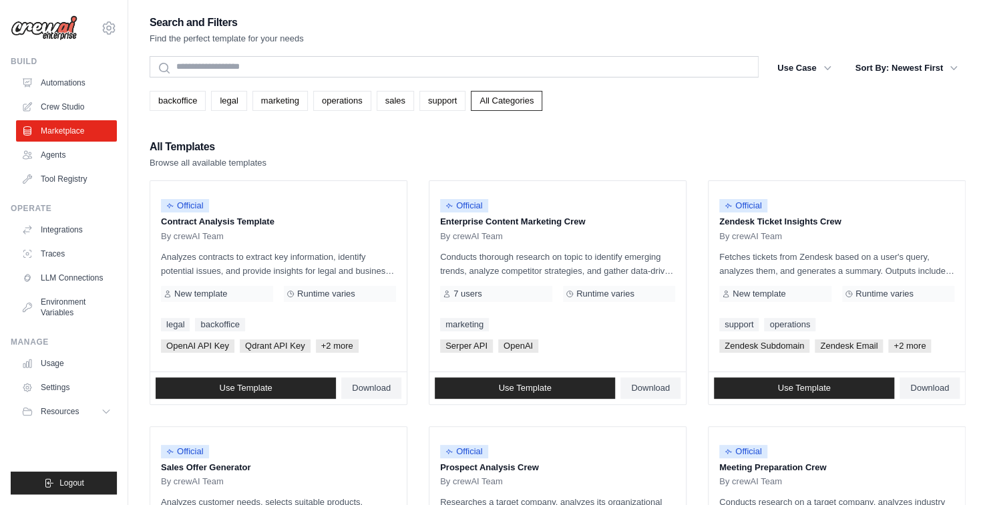
click at [72, 139] on link "Marketplace" at bounding box center [66, 130] width 101 height 21
click at [75, 104] on link "Crew Studio" at bounding box center [67, 106] width 101 height 21
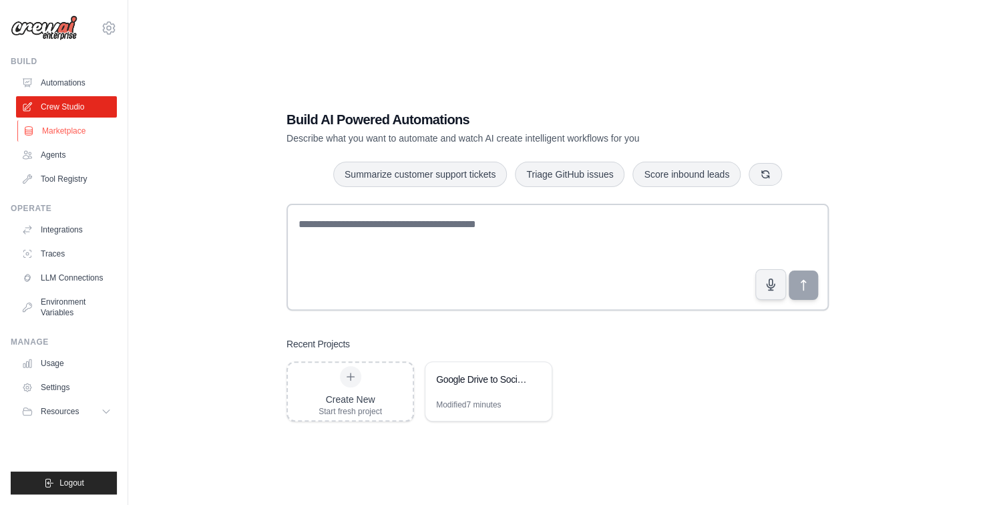
click at [78, 138] on link "Marketplace" at bounding box center [67, 130] width 101 height 21
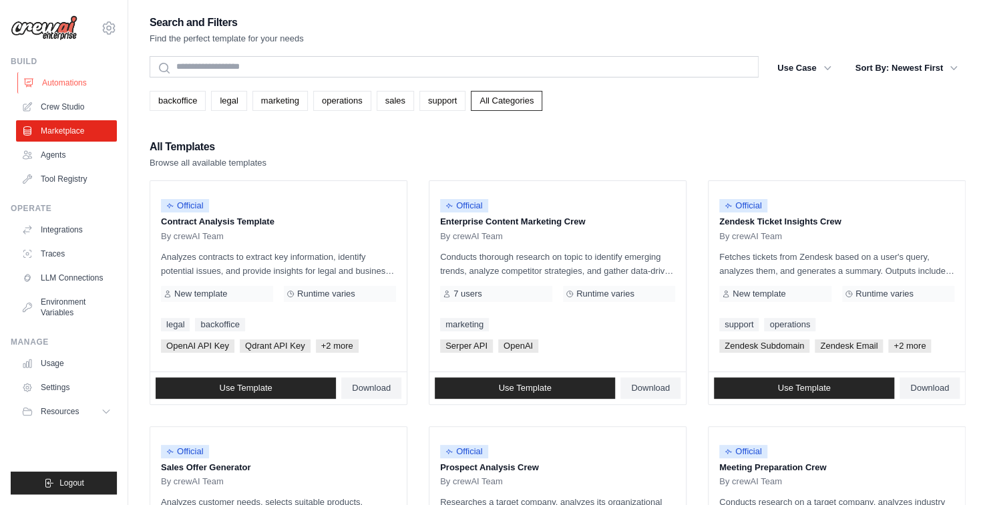
click at [75, 89] on link "Automations" at bounding box center [67, 82] width 101 height 21
